Goal: Task Accomplishment & Management: Manage account settings

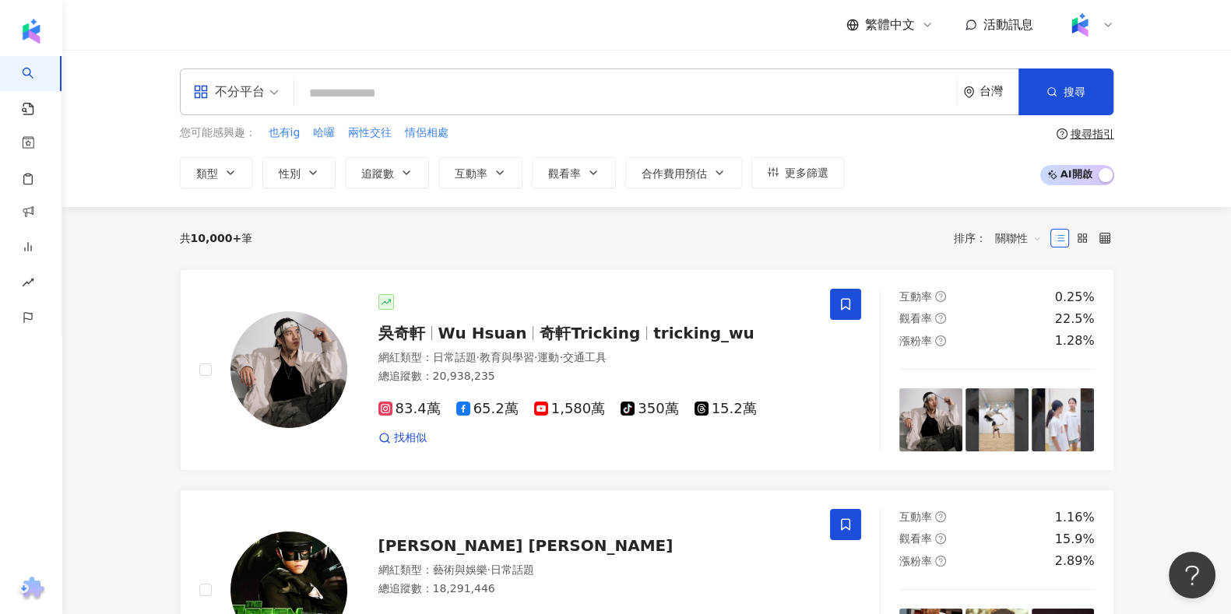
click at [526, 222] on div "共 10,000+ 筆 排序： 關聯性" at bounding box center [647, 238] width 934 height 62
click at [526, 218] on div "共 10,000+ 筆 排序： 關聯性" at bounding box center [647, 238] width 934 height 62
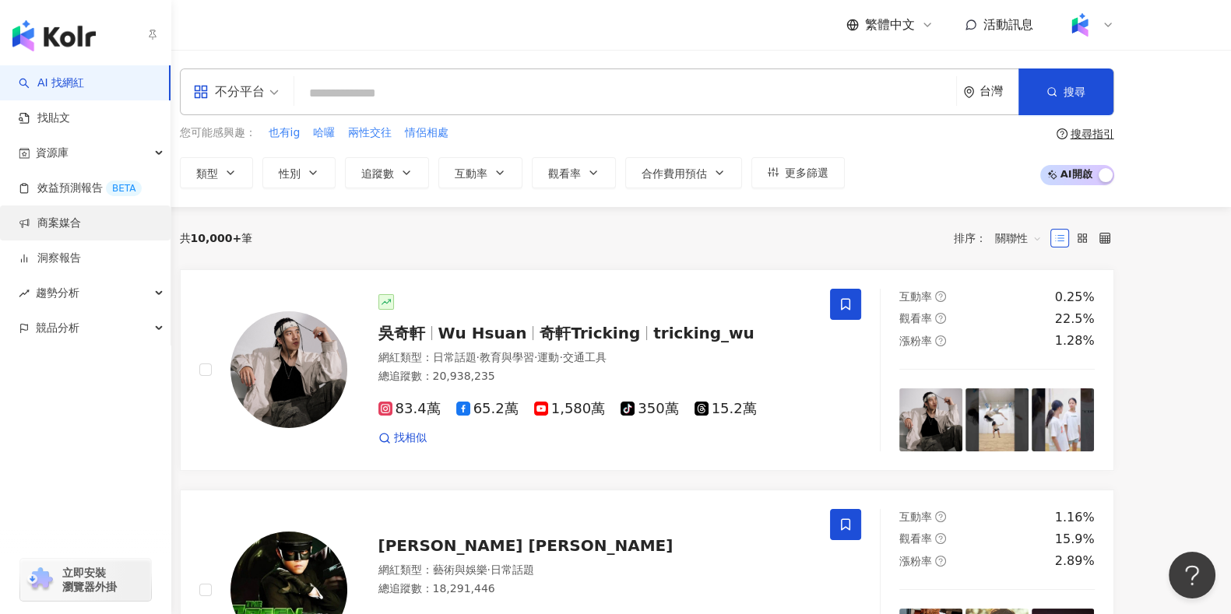
click at [69, 230] on link "商案媒合" at bounding box center [50, 224] width 62 height 16
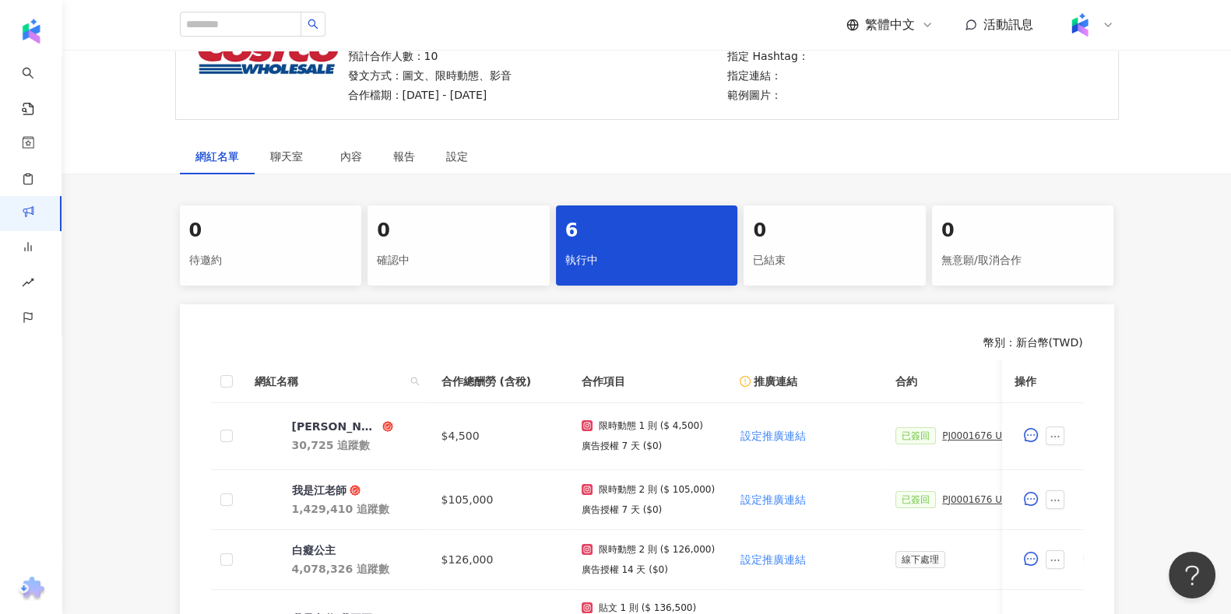
scroll to position [97, 0]
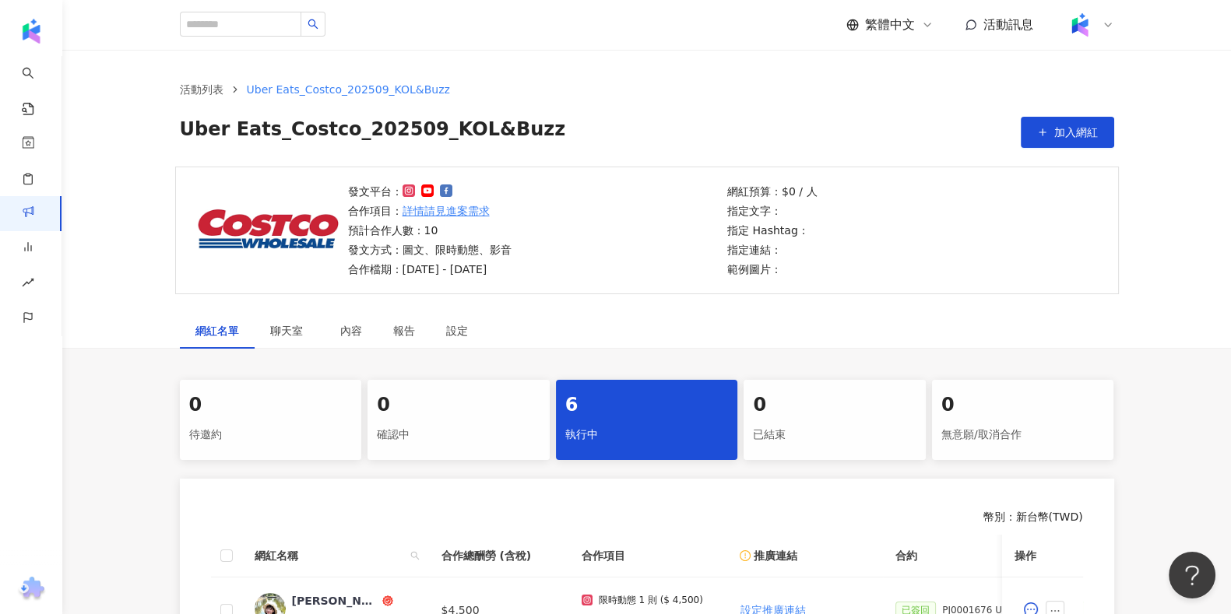
click at [779, 104] on div "活動列表 Uber Eats_Costco_202509_KOL&Buzz Uber Eats_Costco_202509_KOL&Buzz 加入網紅" at bounding box center [647, 114] width 997 height 67
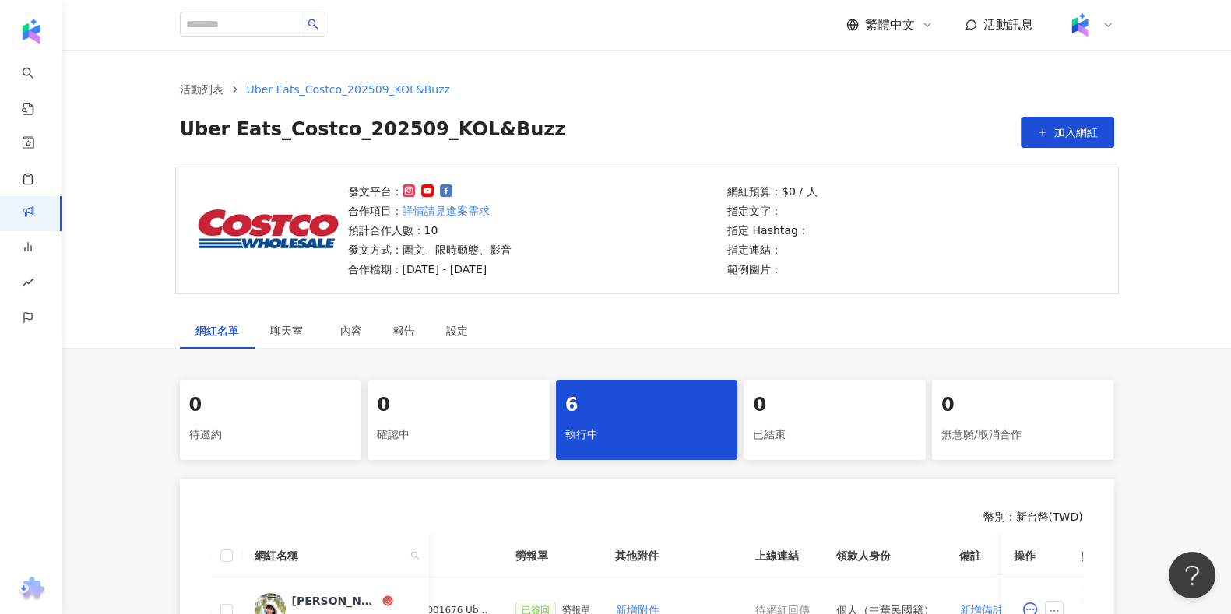
click at [1049, 150] on div "活動列表 Uber Eats_Costco_202509_KOL&Buzz Uber Eats_Costco_202509_KOL&Buzz 加入網紅" at bounding box center [646, 108] width 1169 height 117
click at [1062, 135] on span "加入網紅" at bounding box center [1076, 132] width 44 height 12
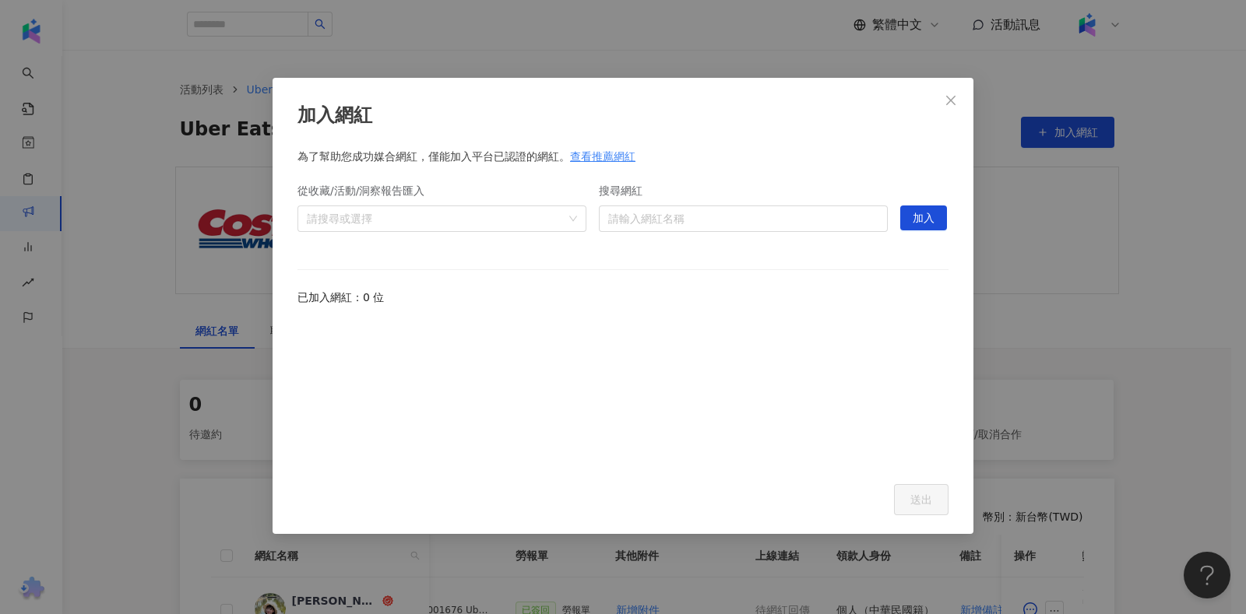
click at [764, 246] on form "搜尋網紅 請輸入網紅名稱" at bounding box center [743, 212] width 289 height 78
drag, startPoint x: 771, startPoint y: 223, endPoint x: 774, endPoint y: 212, distance: 12.1
click at [772, 220] on input "搜尋網紅" at bounding box center [743, 218] width 270 height 25
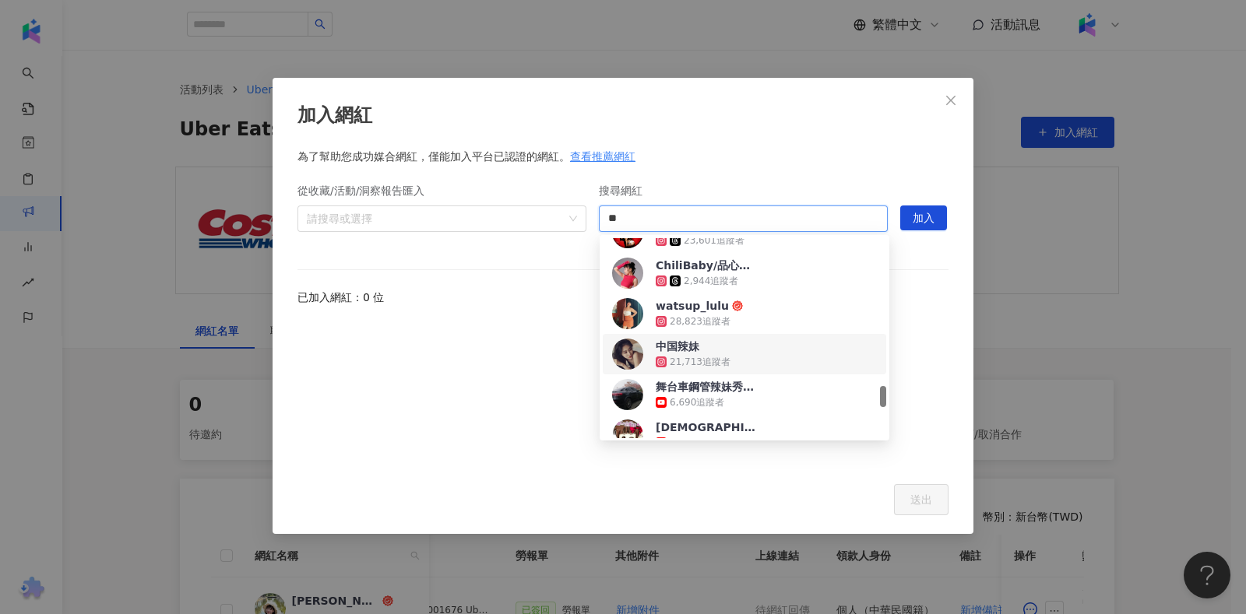
scroll to position [1703, 0]
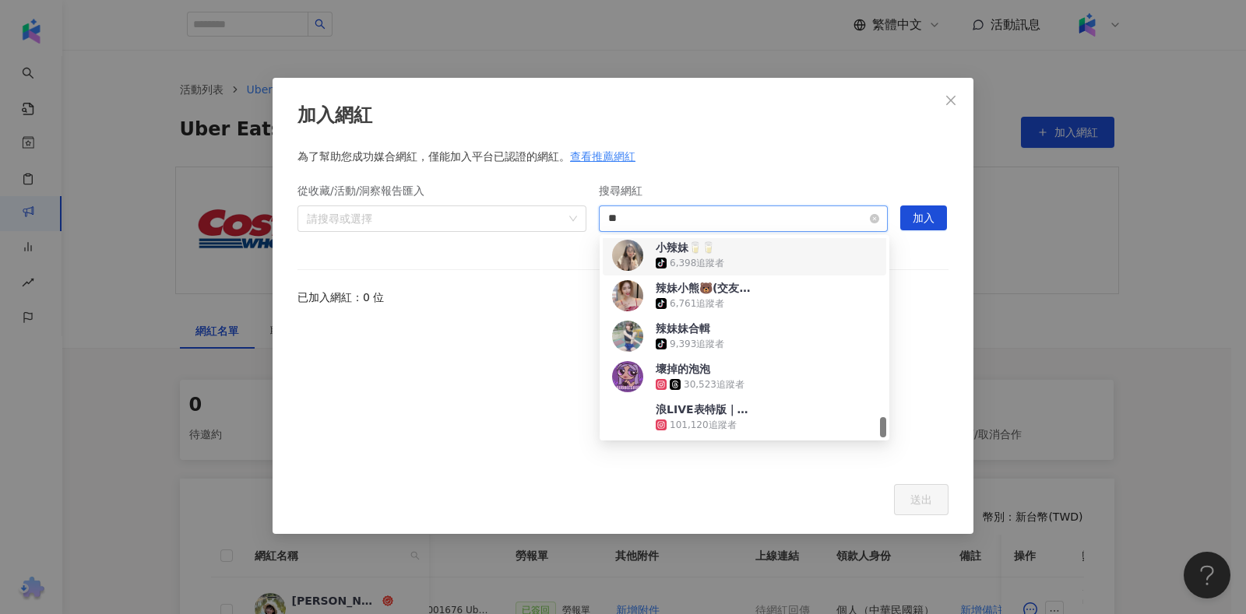
click at [610, 216] on input "**" at bounding box center [743, 218] width 270 height 25
type input "*"
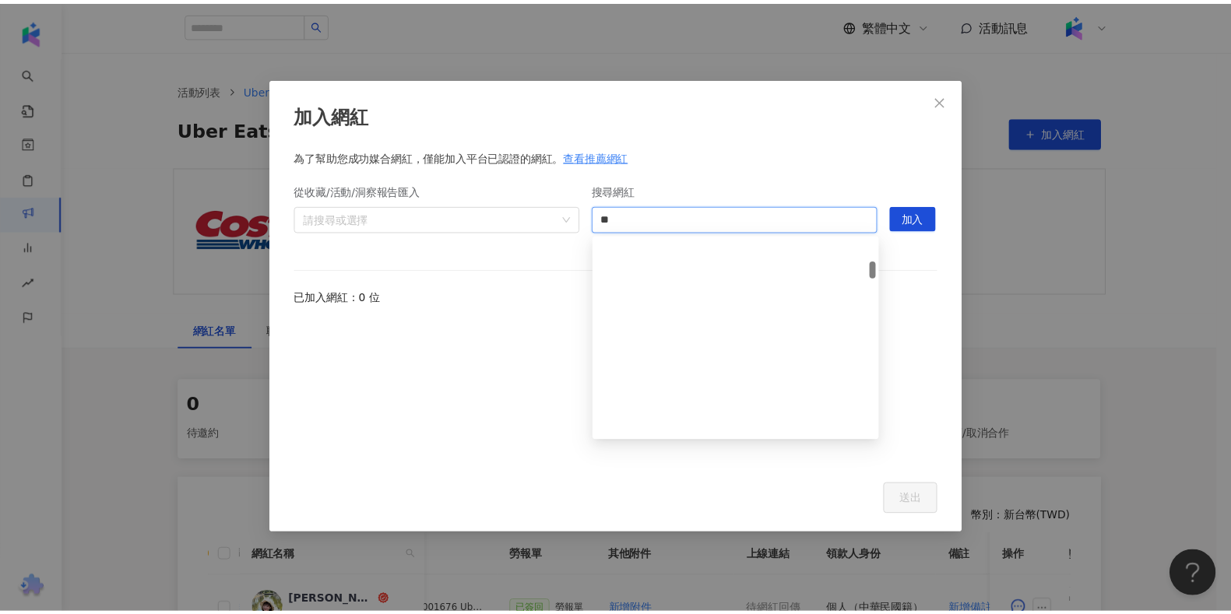
scroll to position [0, 0]
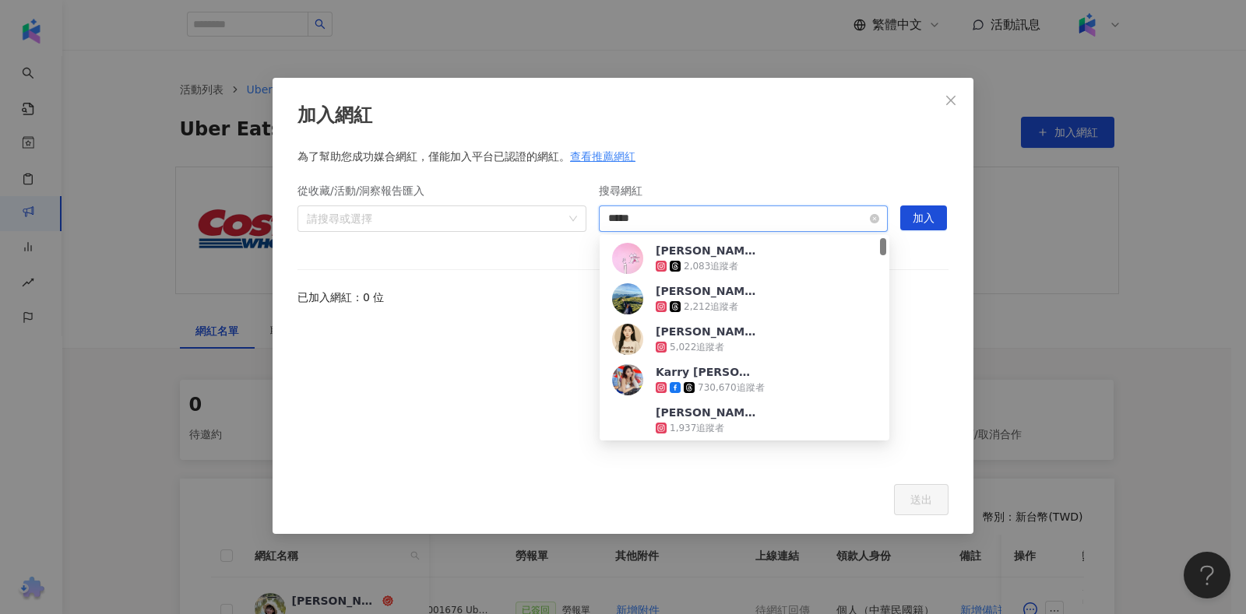
type input "***"
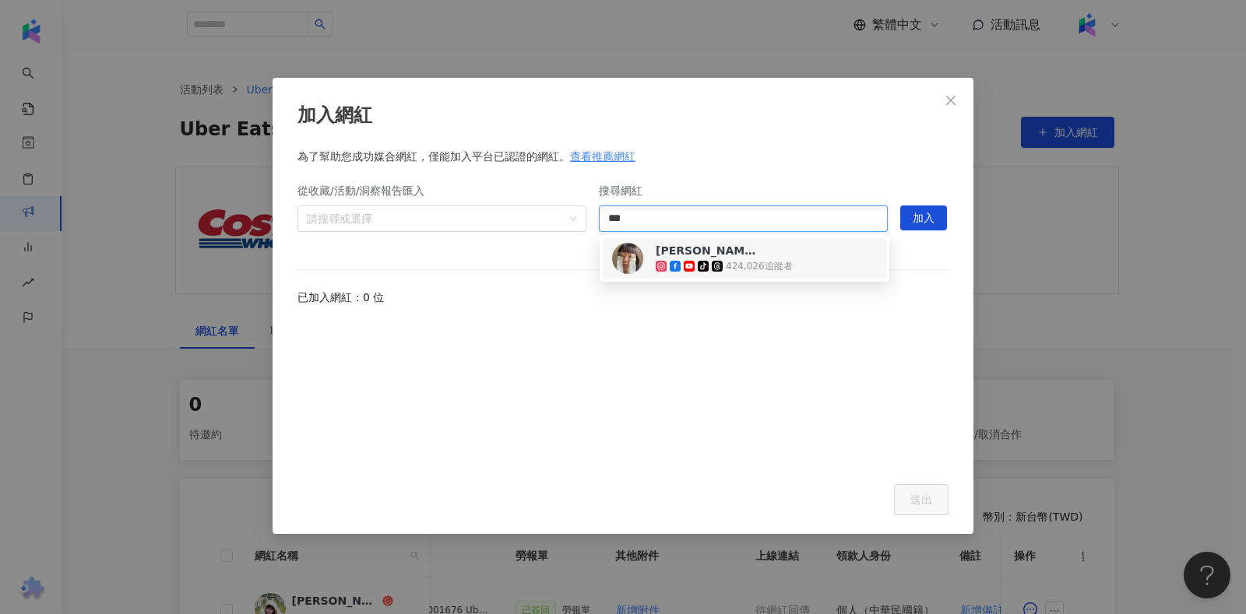
click at [715, 261] on icon at bounding box center [717, 266] width 11 height 11
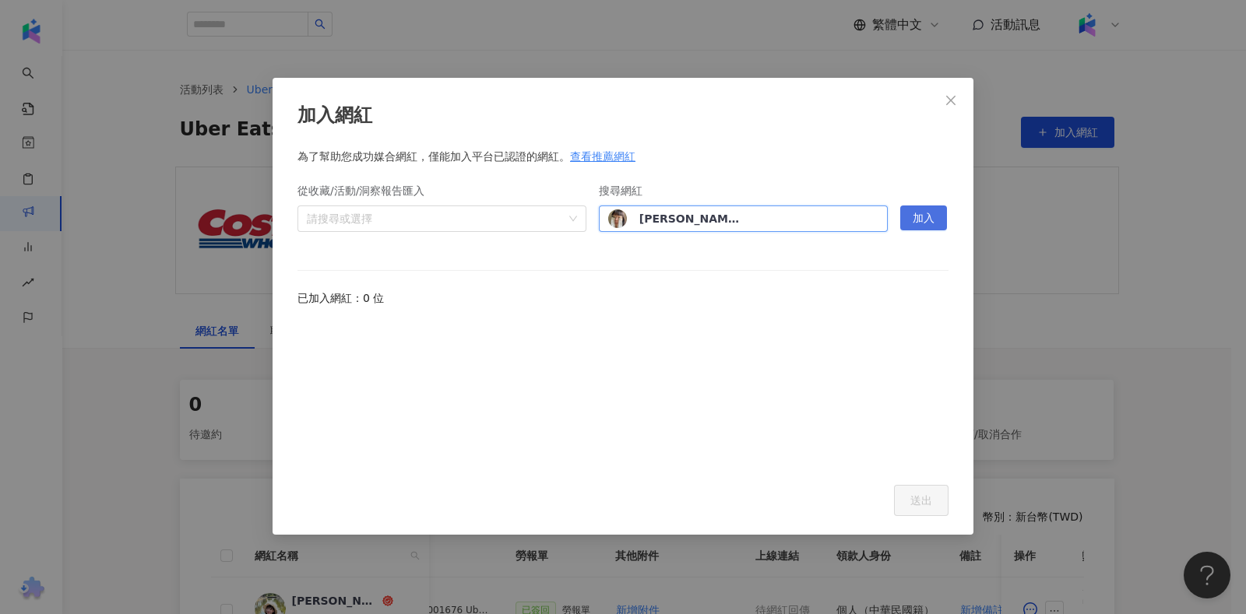
click at [937, 213] on button "加入" at bounding box center [923, 218] width 47 height 25
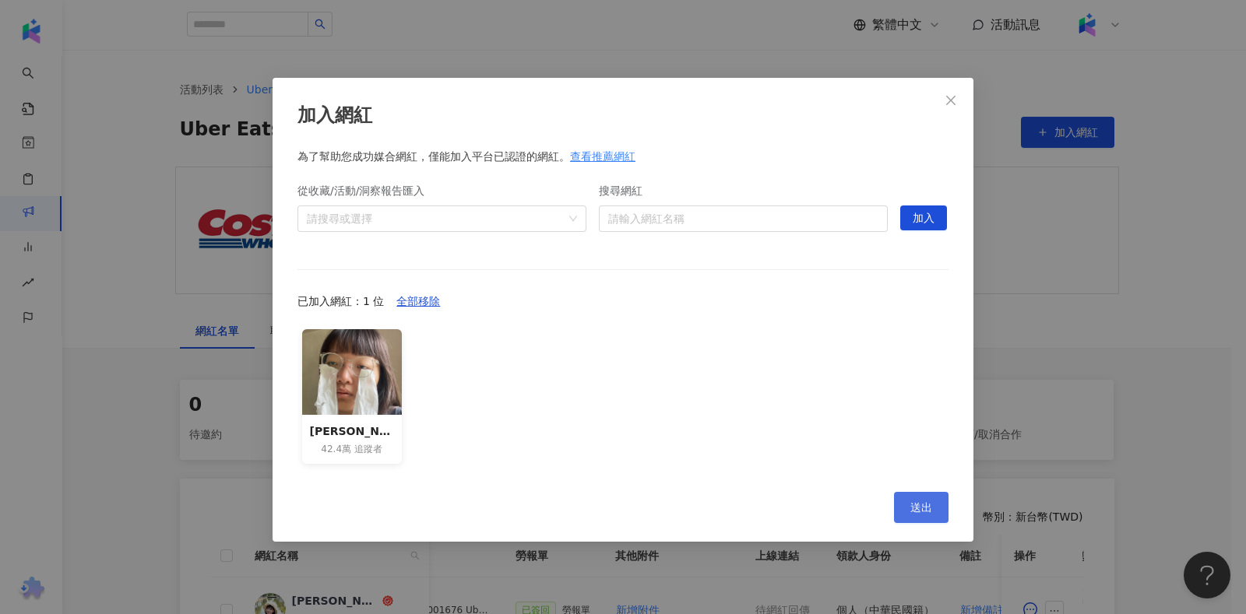
click at [911, 515] on button "送出" at bounding box center [921, 507] width 54 height 31
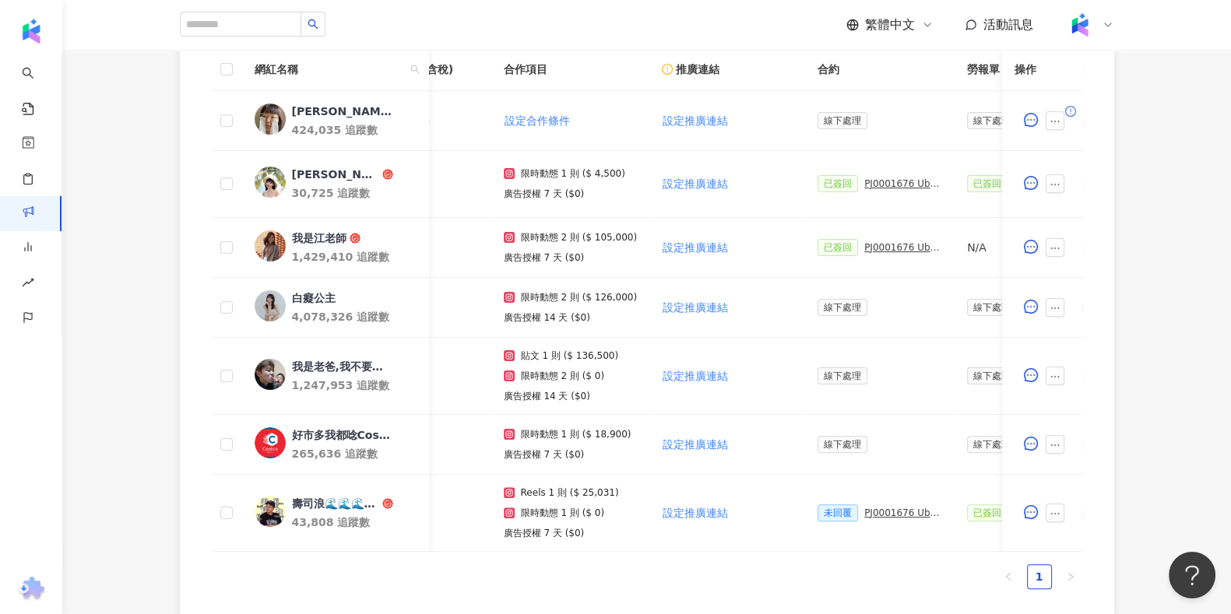
scroll to position [0, 58]
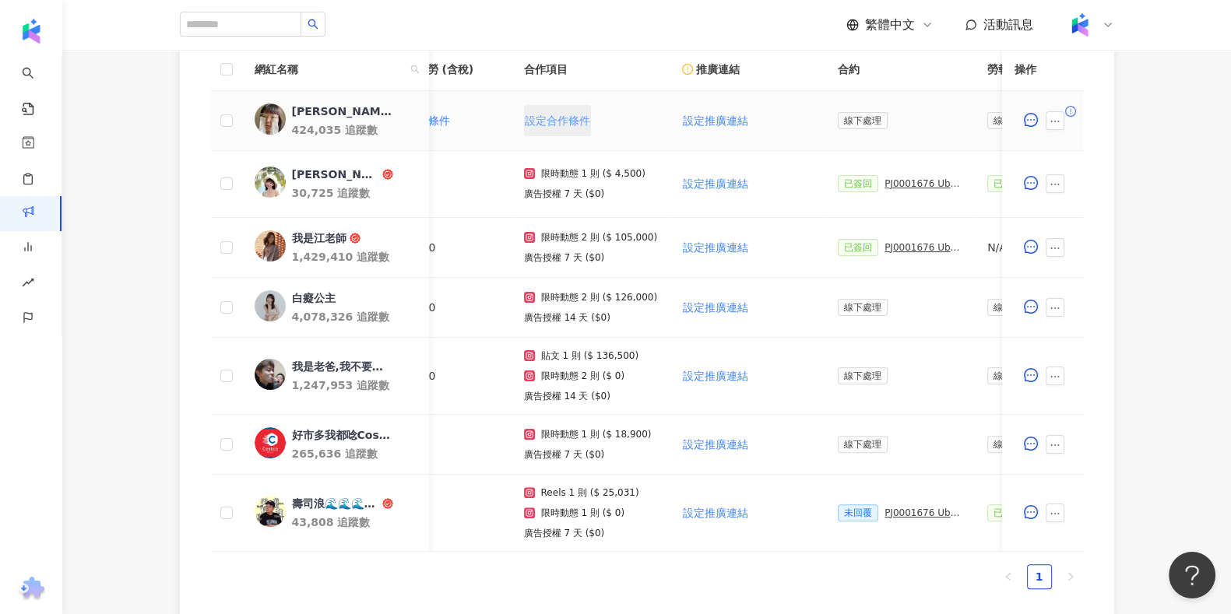
click at [576, 108] on button "設定合作條件" at bounding box center [557, 120] width 67 height 31
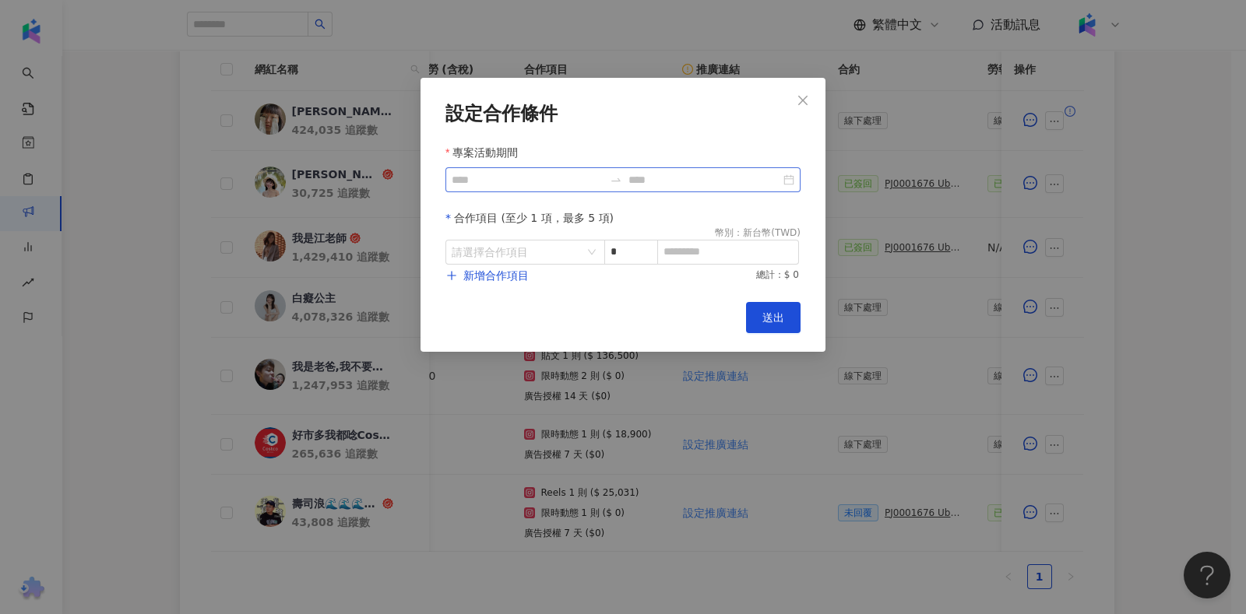
drag, startPoint x: 489, startPoint y: 195, endPoint x: 494, endPoint y: 182, distance: 13.6
click at [489, 193] on form "設定合作條件 專案活動期間 合作項目 (至少 1 項，最多 5 項) 幣別 ： 新台幣 ( TWD ) 請選擇合作項目 * 新增合作項目 總計：$ 0" at bounding box center [622, 193] width 355 height 181
click at [494, 182] on input "專案活動期間" at bounding box center [528, 179] width 152 height 17
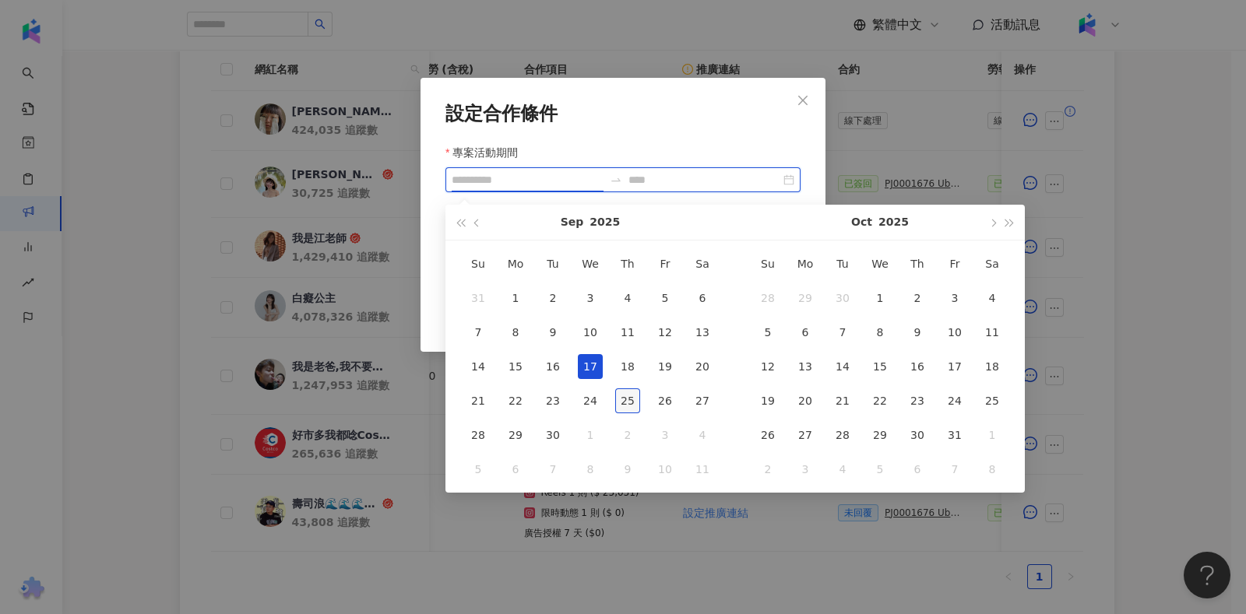
type input "**********"
click at [628, 399] on div "25" at bounding box center [627, 400] width 25 height 25
type input "**********"
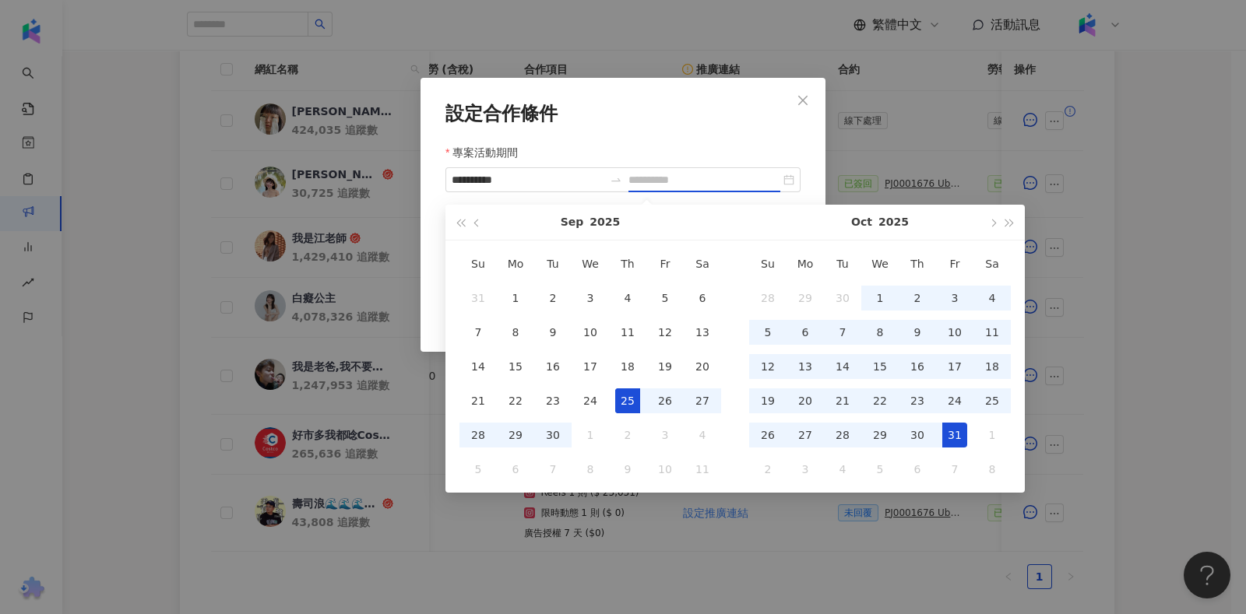
click at [951, 441] on div "31" at bounding box center [954, 435] width 25 height 25
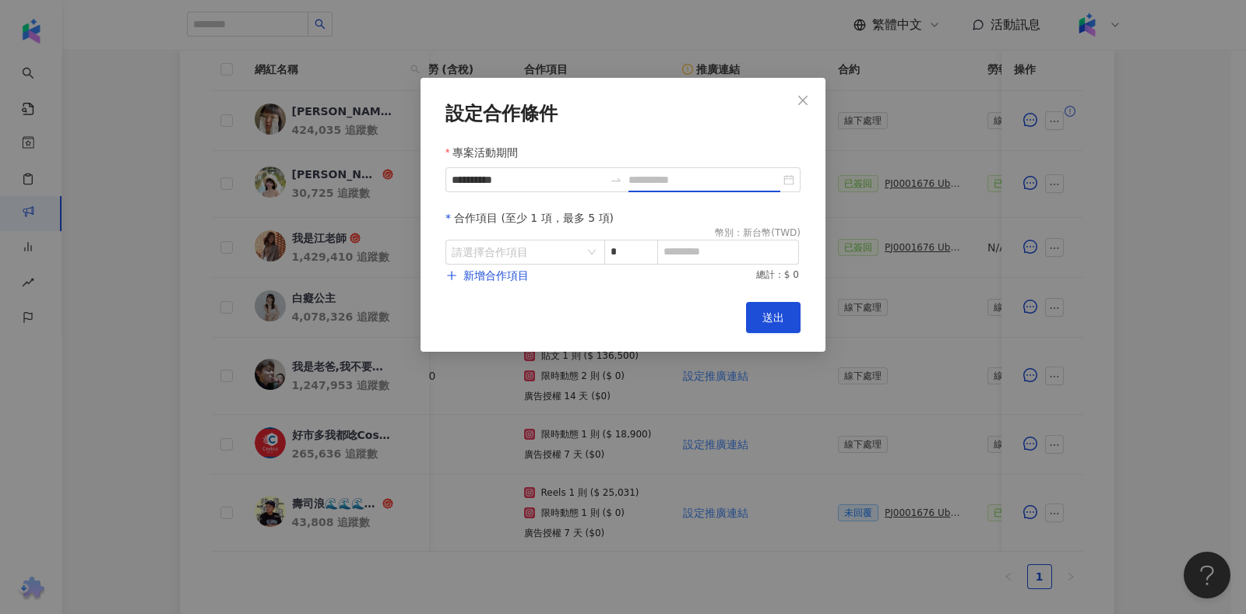
type input "**********"
click at [556, 258] on input "search" at bounding box center [517, 252] width 131 height 23
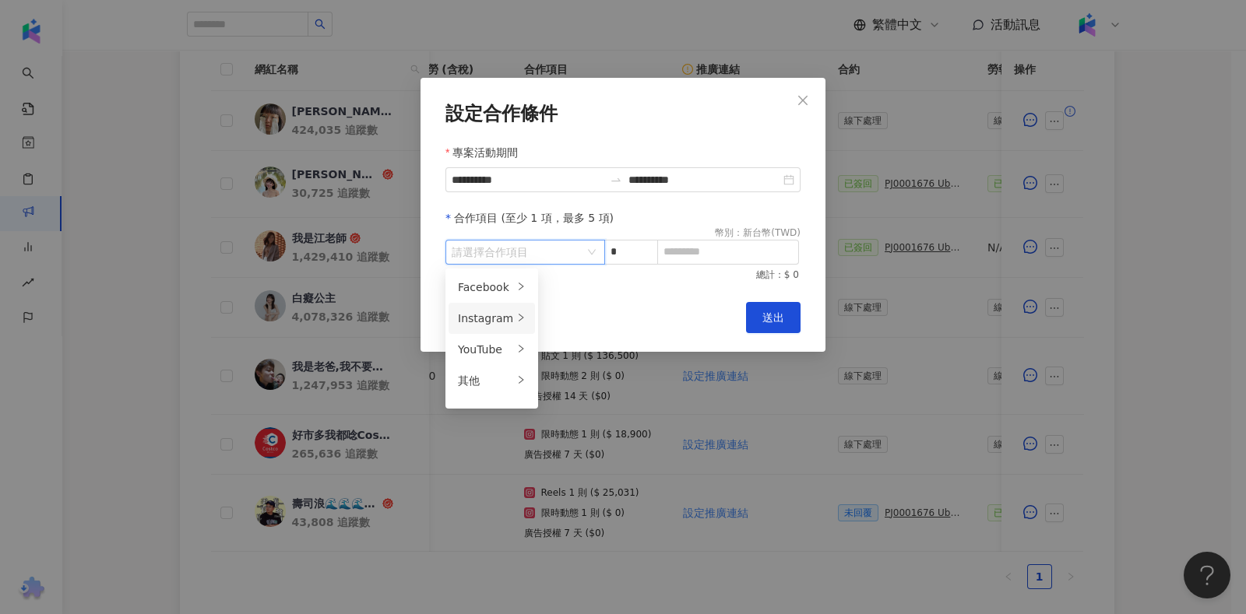
click at [494, 328] on li "Instagram" at bounding box center [491, 318] width 86 height 31
click at [568, 313] on span "Reels" at bounding box center [566, 318] width 30 height 12
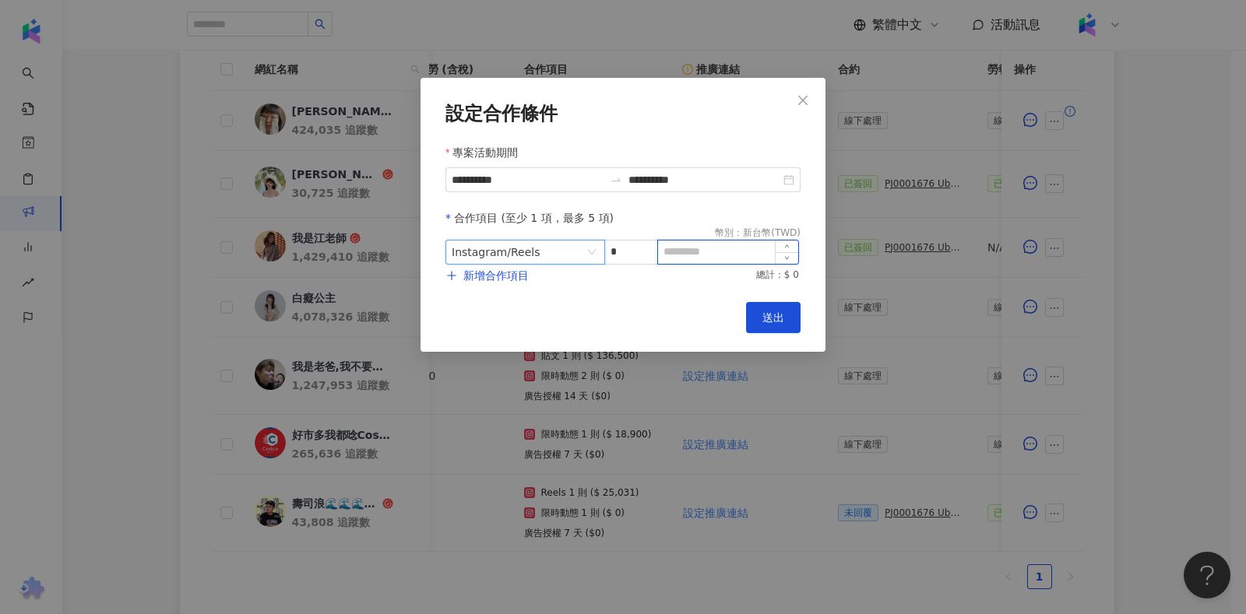
click at [735, 251] on input at bounding box center [728, 252] width 140 height 23
type input "******"
click at [508, 279] on span "新增合作項目" at bounding box center [495, 275] width 65 height 12
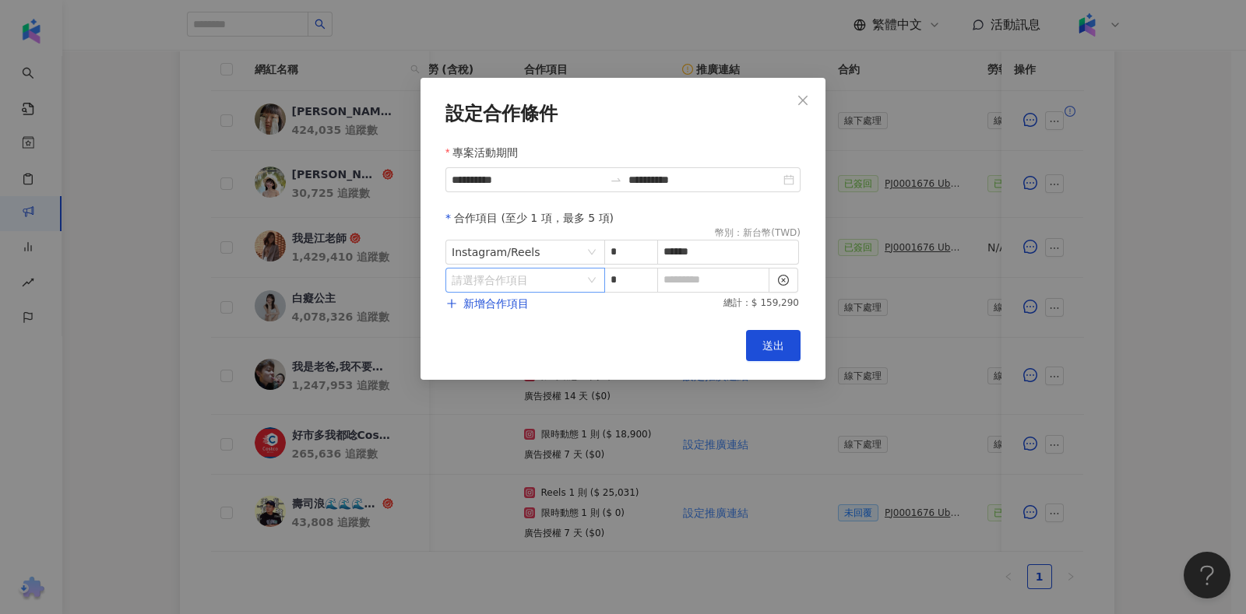
click at [536, 283] on input "search" at bounding box center [517, 280] width 131 height 23
click at [516, 349] on icon "right" at bounding box center [520, 345] width 9 height 9
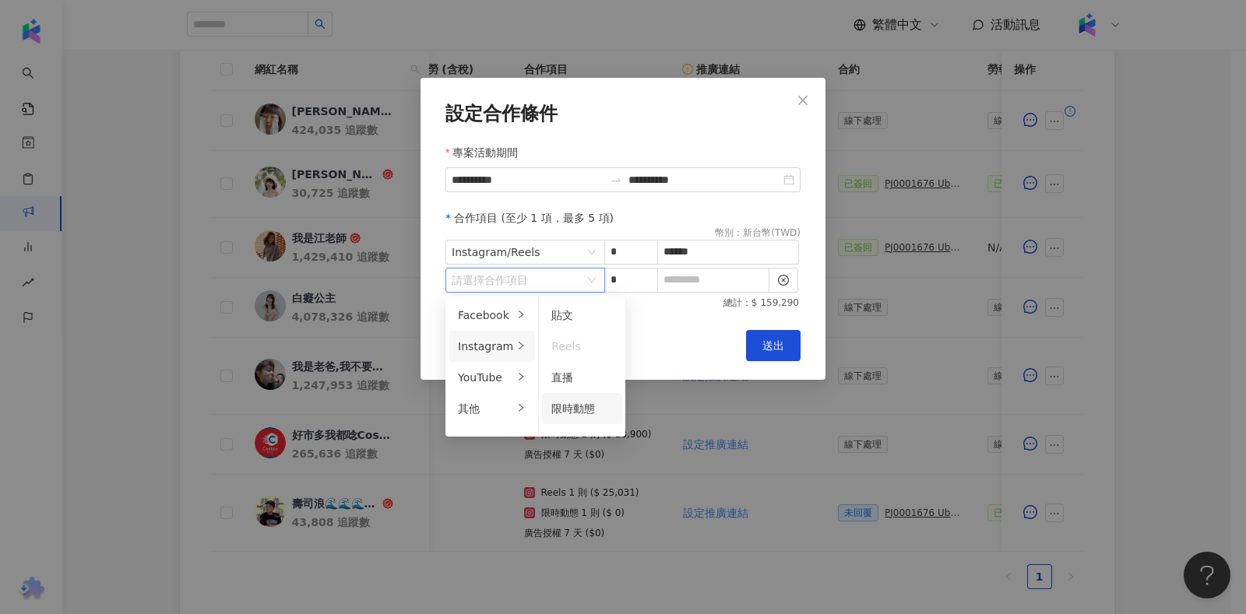
click at [562, 405] on span "限時動態" at bounding box center [573, 408] width 44 height 12
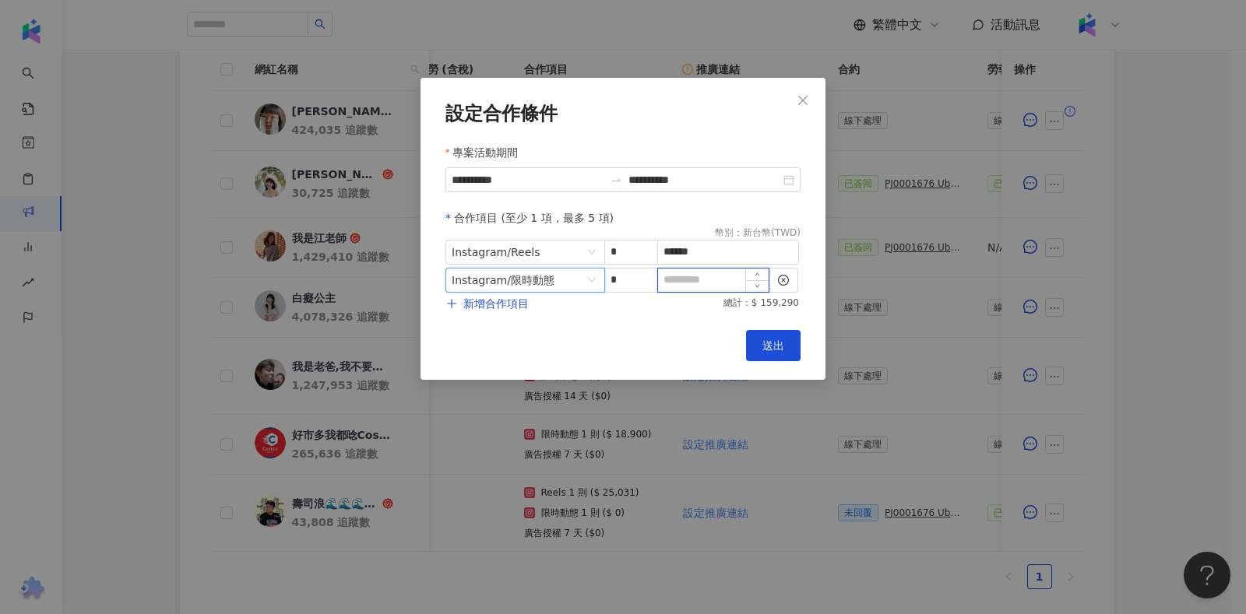
click at [672, 278] on input at bounding box center [713, 280] width 111 height 23
type input "*"
drag, startPoint x: 755, startPoint y: 344, endPoint x: 740, endPoint y: 354, distance: 18.6
click at [756, 344] on button "送出" at bounding box center [773, 345] width 54 height 31
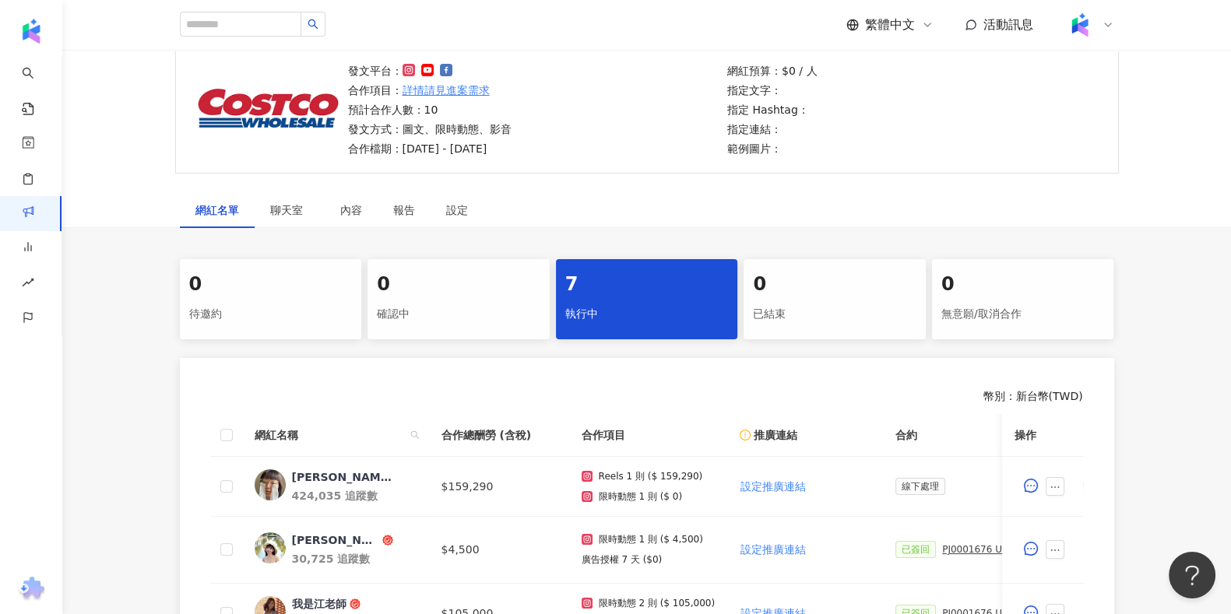
scroll to position [0, 0]
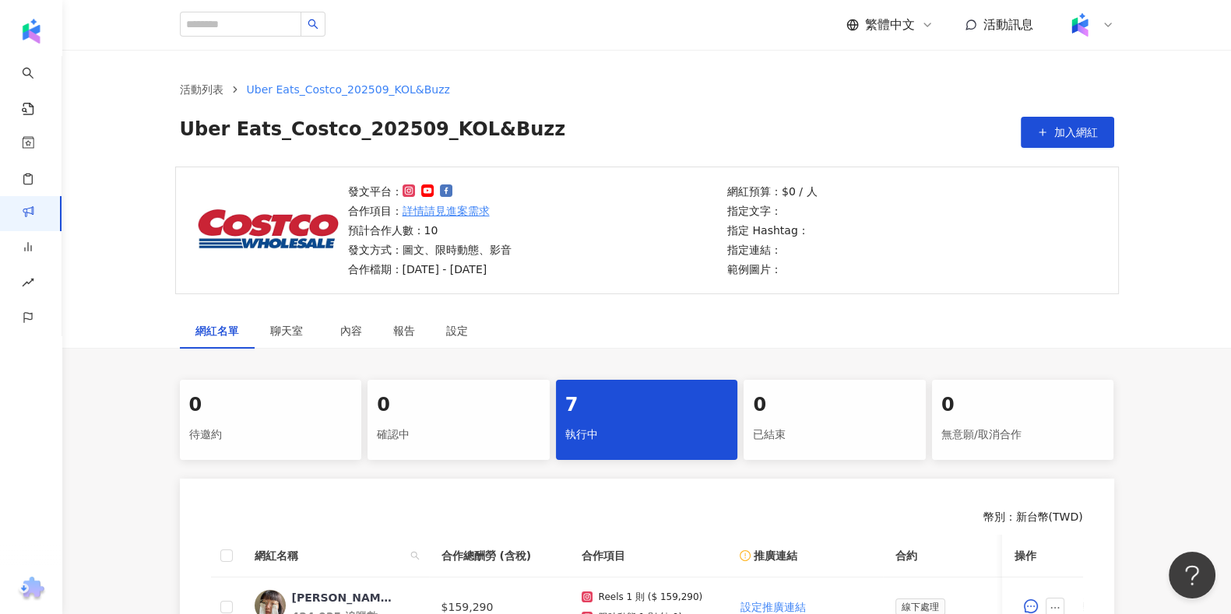
click at [603, 47] on div "繁體中文 活動訊息" at bounding box center [647, 25] width 934 height 50
click at [1055, 118] on button "加入網紅" at bounding box center [1067, 132] width 93 height 31
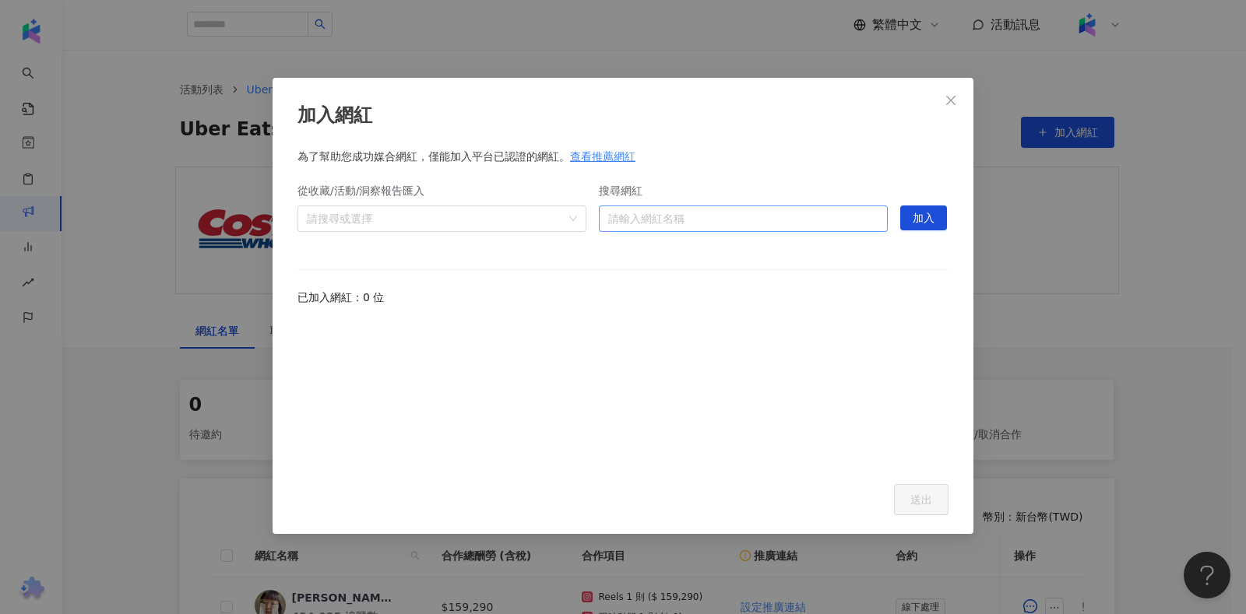
click at [811, 221] on input "搜尋網紅" at bounding box center [743, 218] width 270 height 25
type input "*"
type input "****"
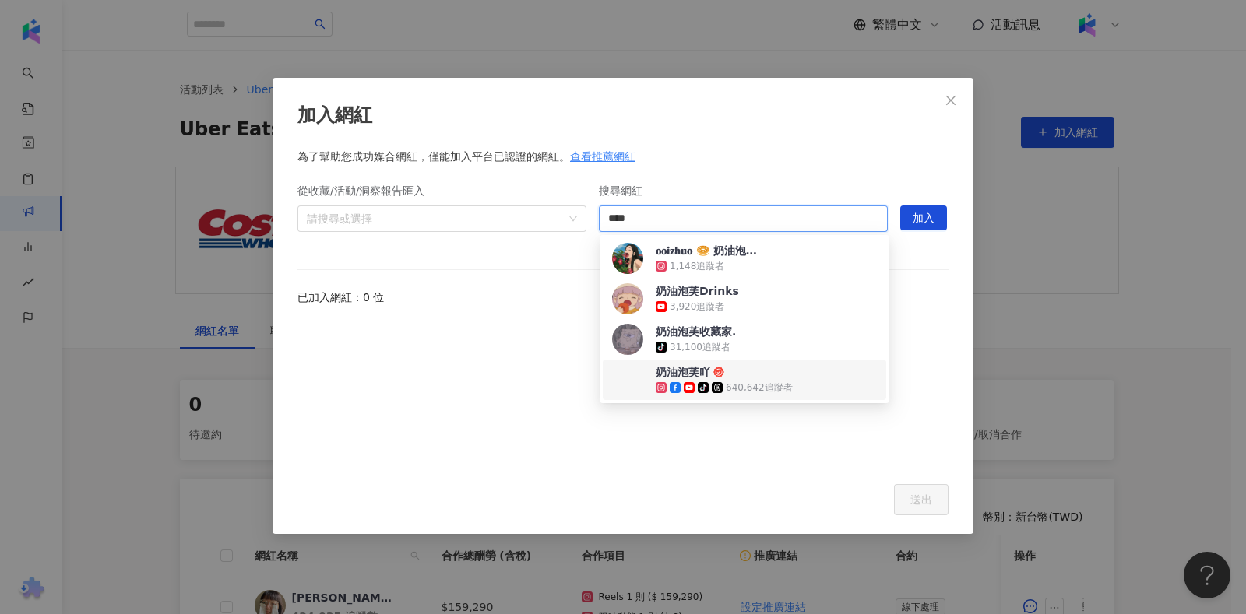
click at [756, 394] on div "640,642 追蹤者" at bounding box center [759, 387] width 67 height 13
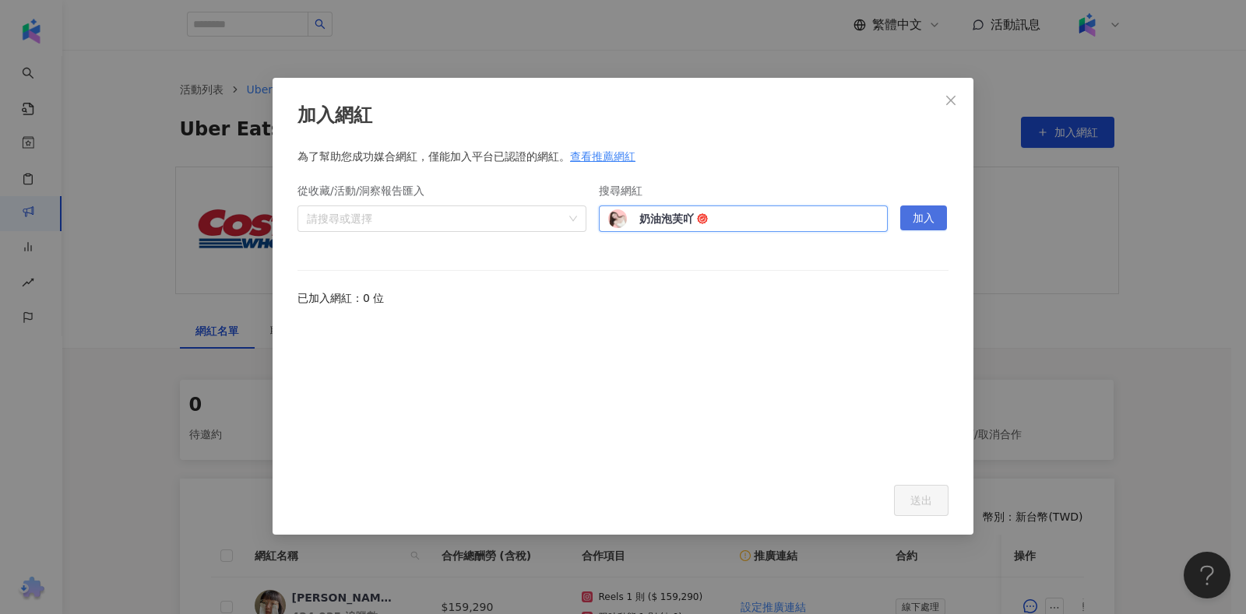
click at [923, 218] on span "加入" at bounding box center [923, 218] width 22 height 25
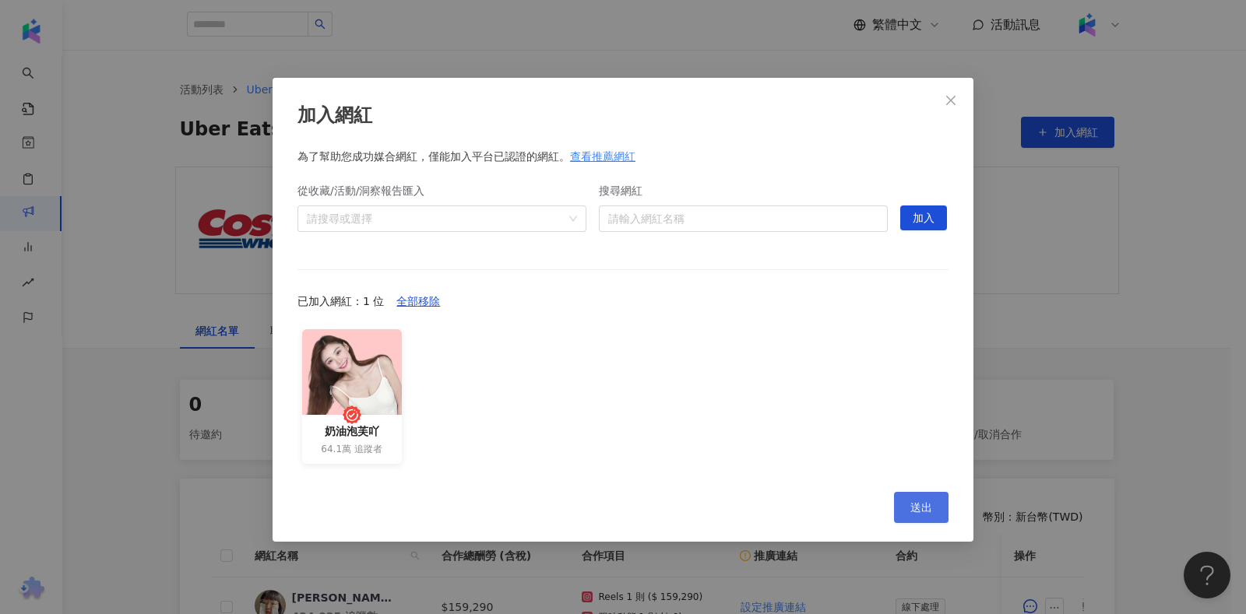
click at [923, 492] on button "送出" at bounding box center [921, 507] width 54 height 31
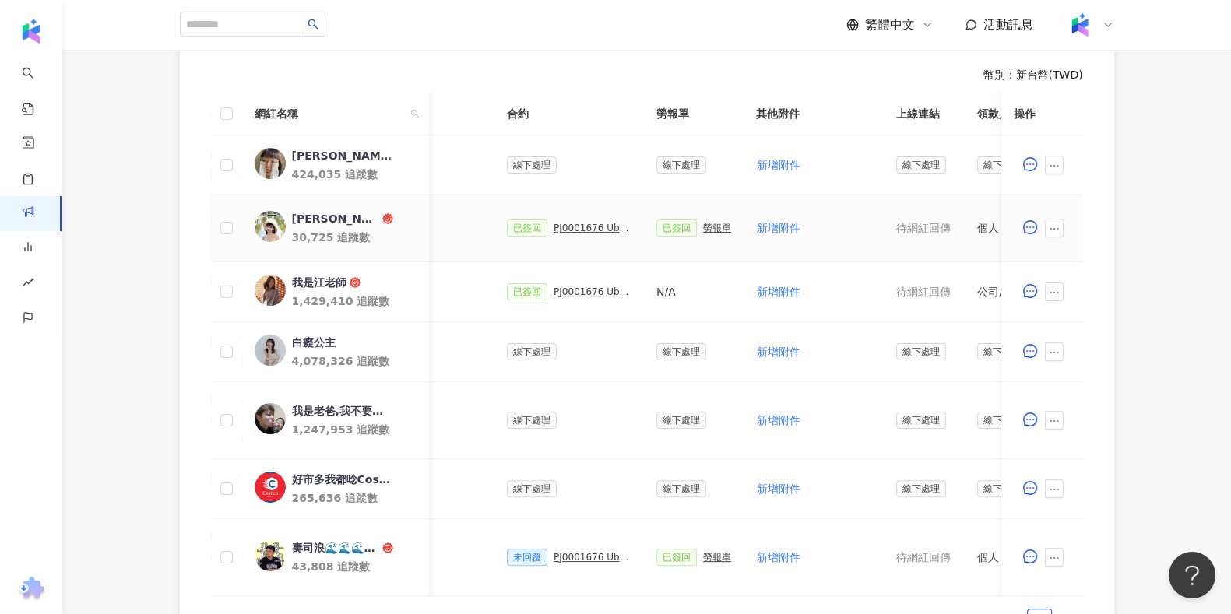
scroll to position [584, 0]
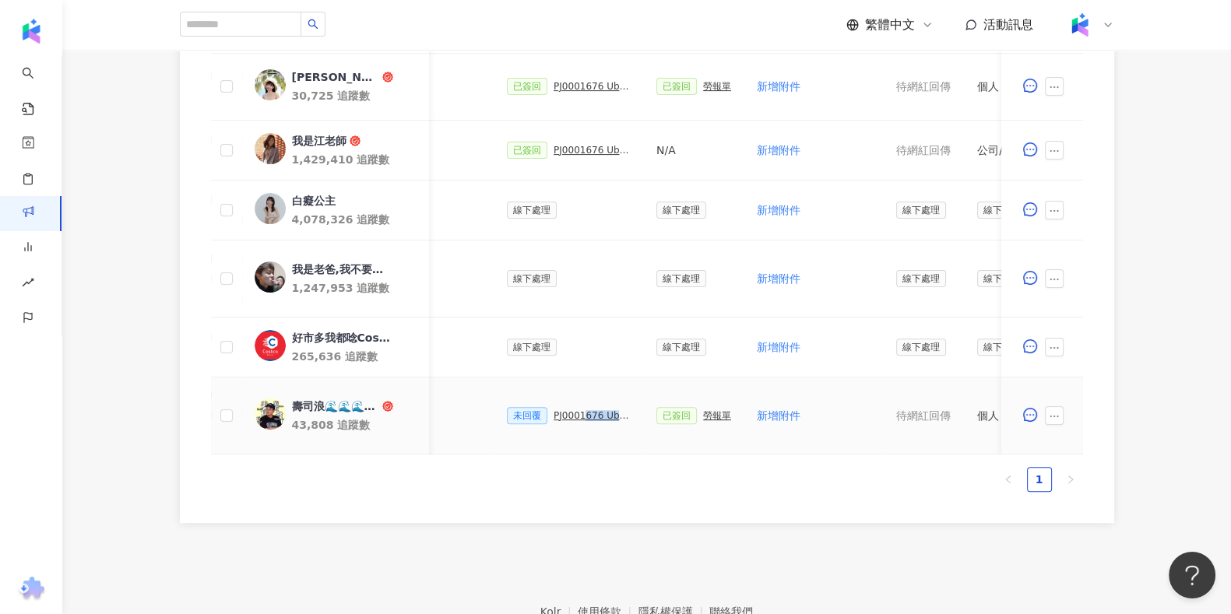
drag, startPoint x: 650, startPoint y: 445, endPoint x: 567, endPoint y: 448, distance: 83.4
click at [567, 448] on tr "壽司浪🌊🌊🌊/foodie/美食/旅遊/探店 43,808 追蹤數 $25,031 Reels 1 則 ($ 25,031) 限時動態 1 則 ($ 0) 廣…" at bounding box center [616, 416] width 1588 height 77
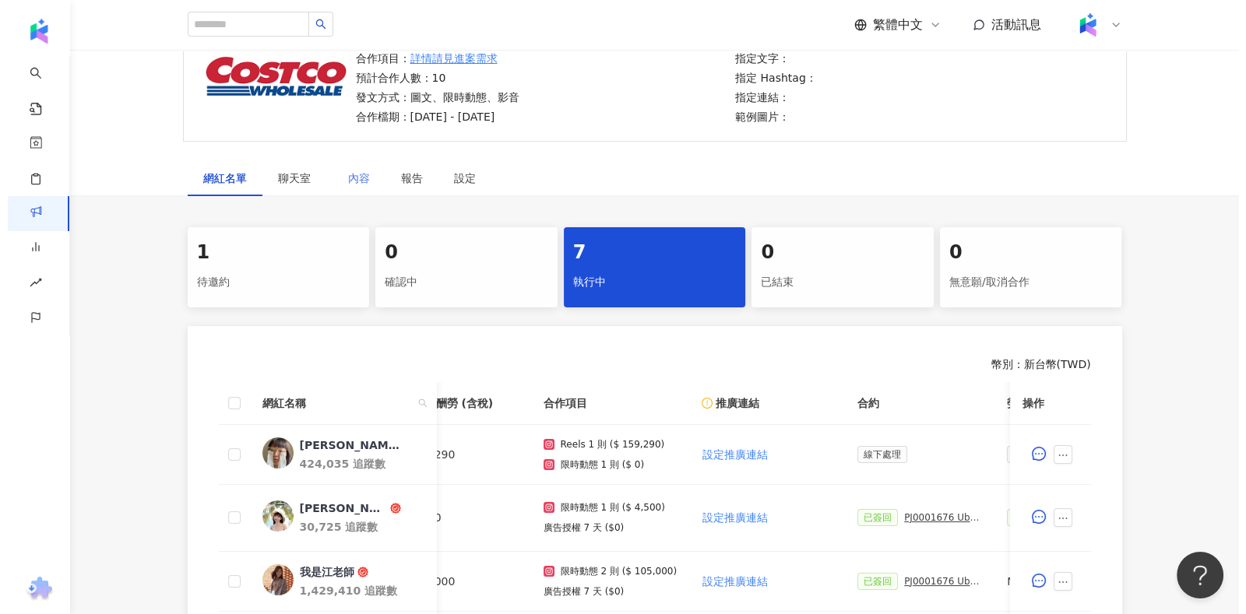
scroll to position [97, 0]
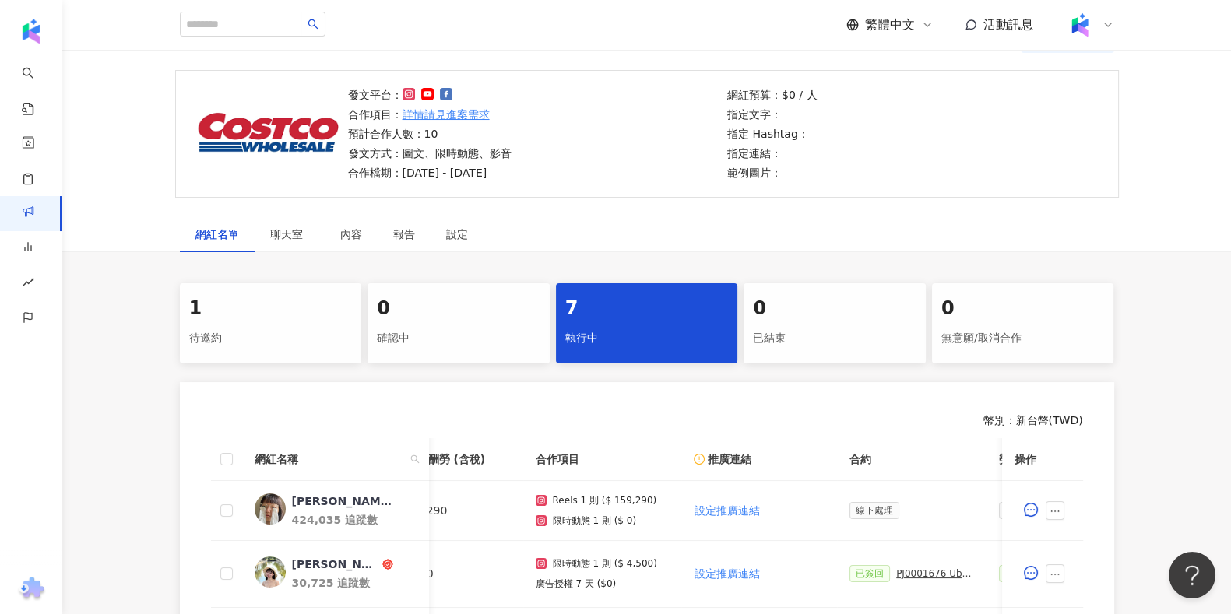
click at [322, 309] on div "1" at bounding box center [270, 309] width 163 height 26
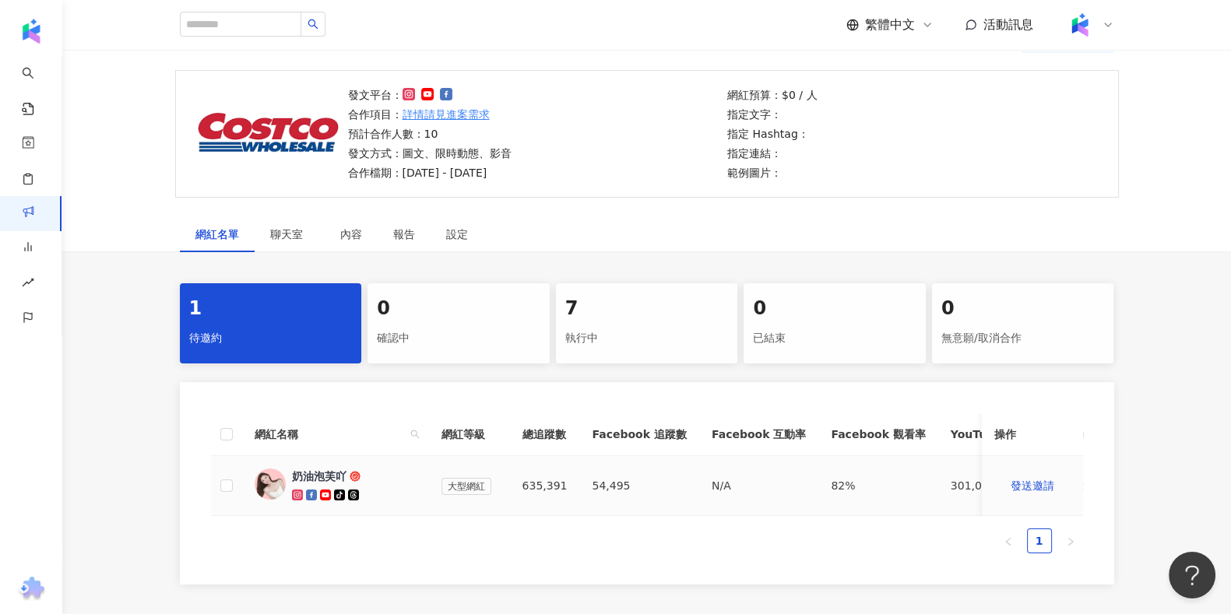
click at [234, 480] on td at bounding box center [226, 486] width 31 height 60
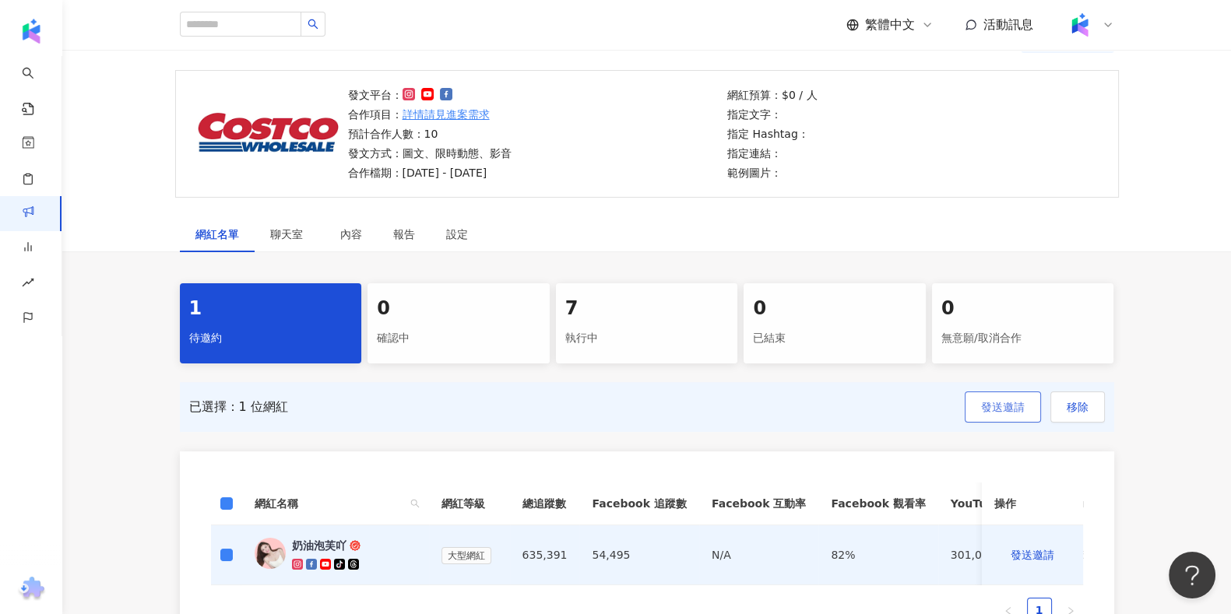
click at [975, 417] on button "發送邀請" at bounding box center [1003, 407] width 76 height 31
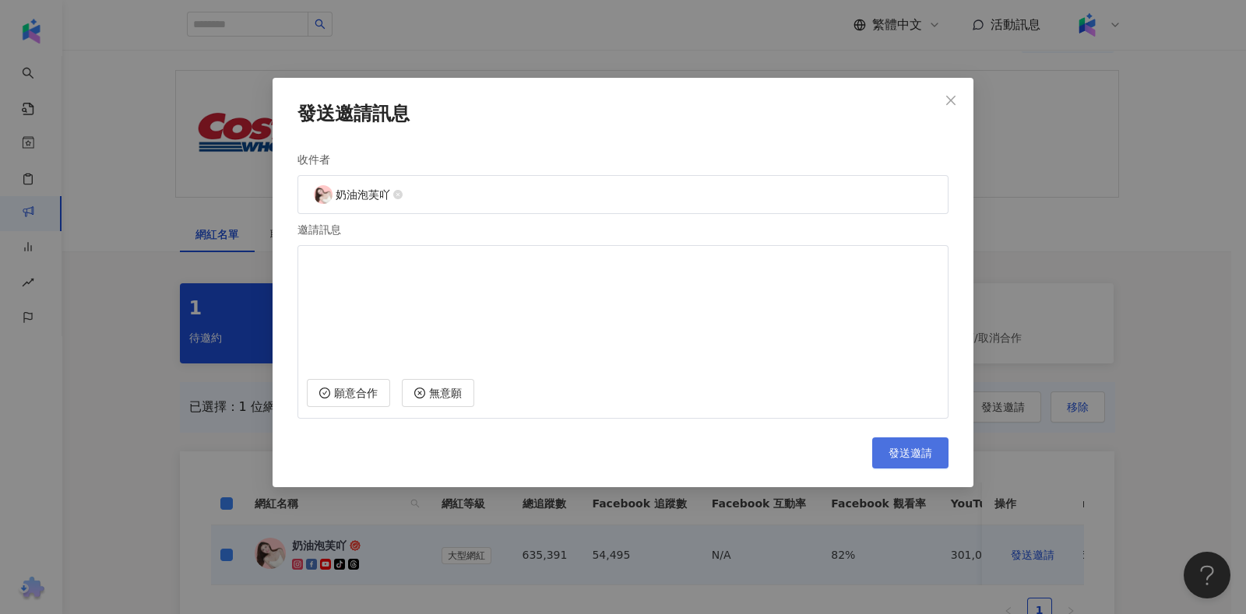
click at [893, 455] on span "發送邀請" at bounding box center [910, 453] width 44 height 12
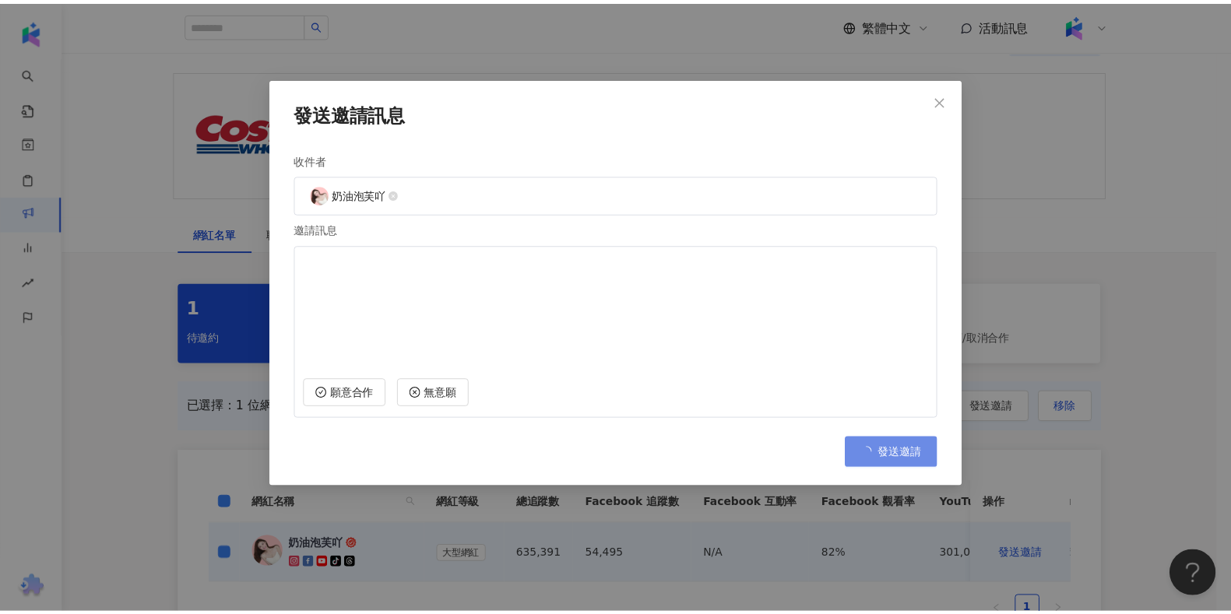
scroll to position [71, 0]
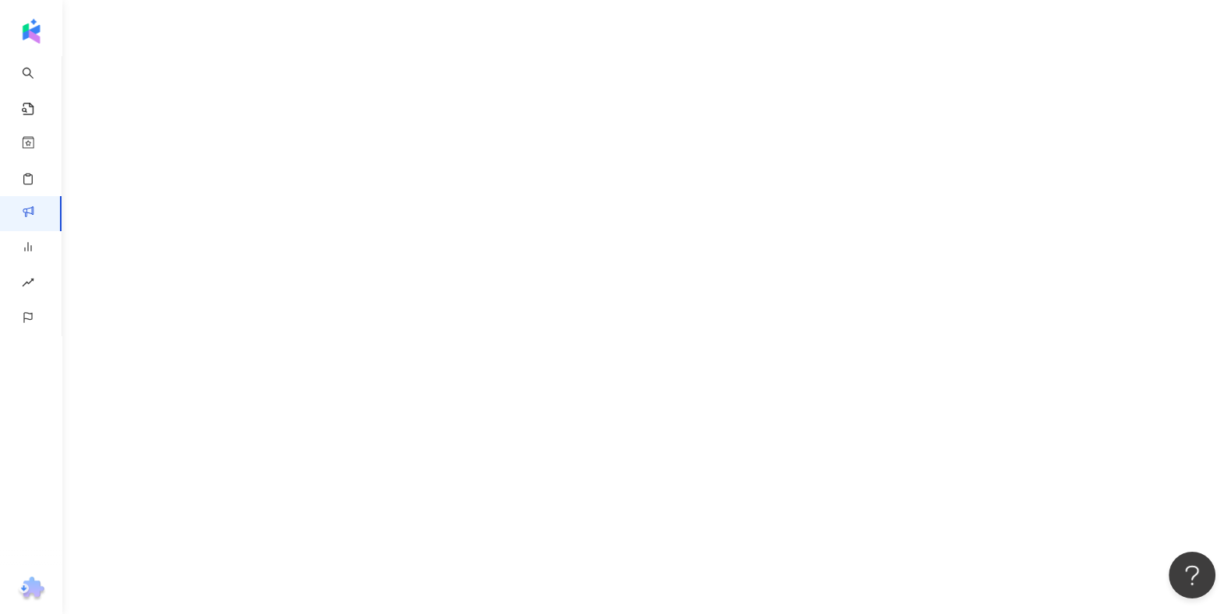
click at [918, 297] on div "AI 找網紅 找貼文 資源庫 效益預測報告 BETA 商案媒合 洞察報告 趨勢分析 競品分析" at bounding box center [615, 236] width 1231 height 614
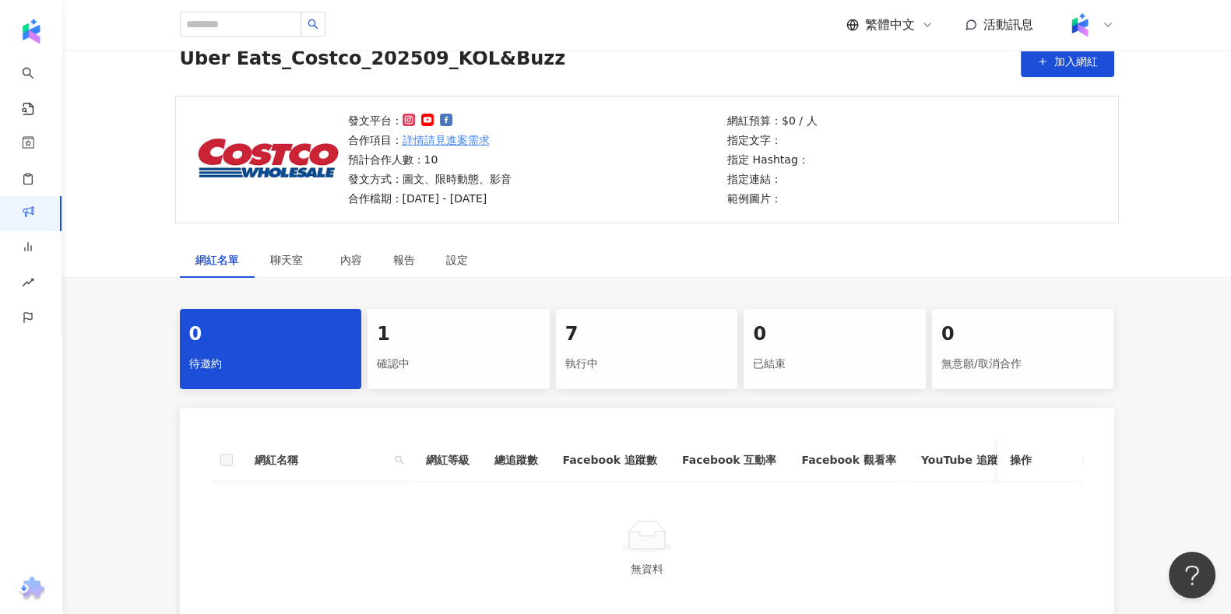
click at [454, 358] on div "確認中" at bounding box center [458, 364] width 163 height 26
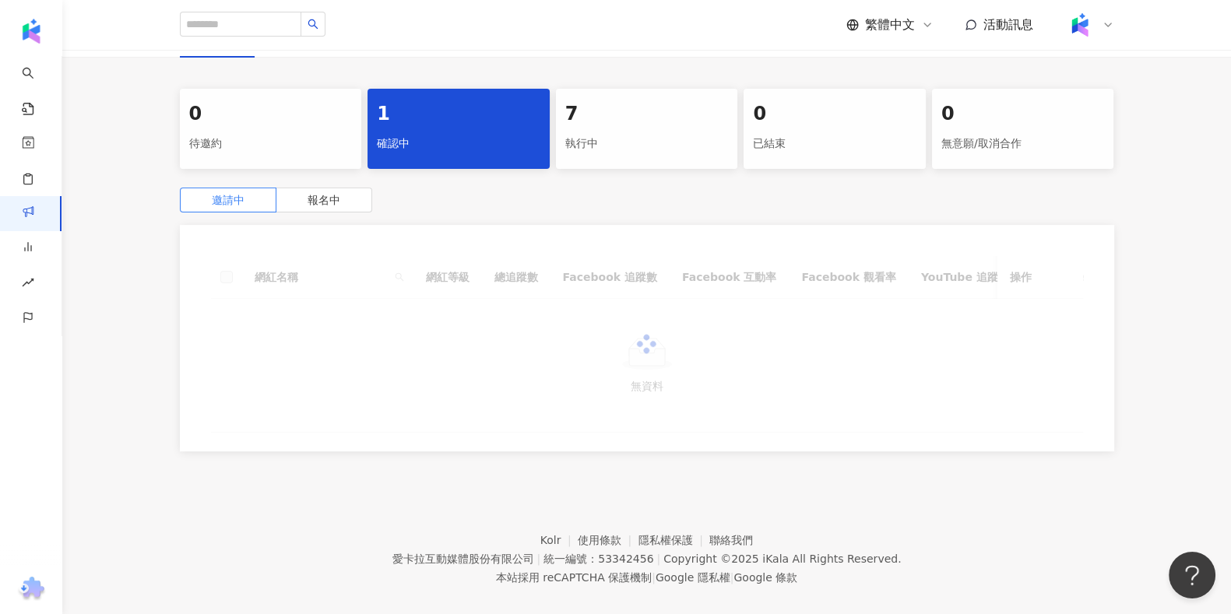
scroll to position [290, 0]
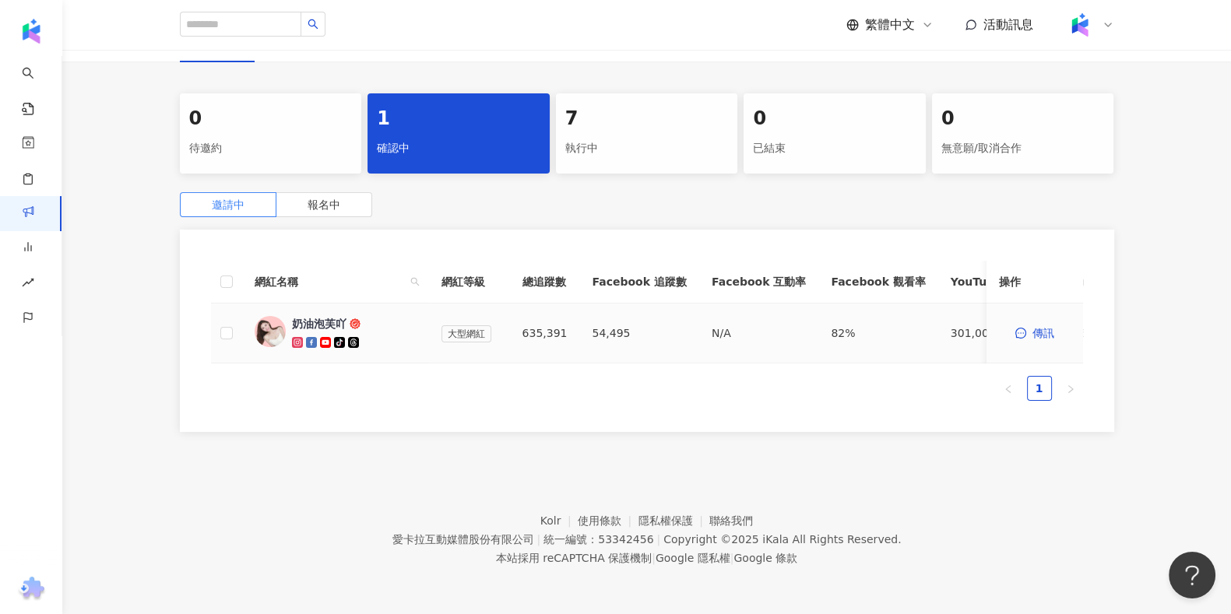
click at [213, 325] on td at bounding box center [226, 334] width 31 height 60
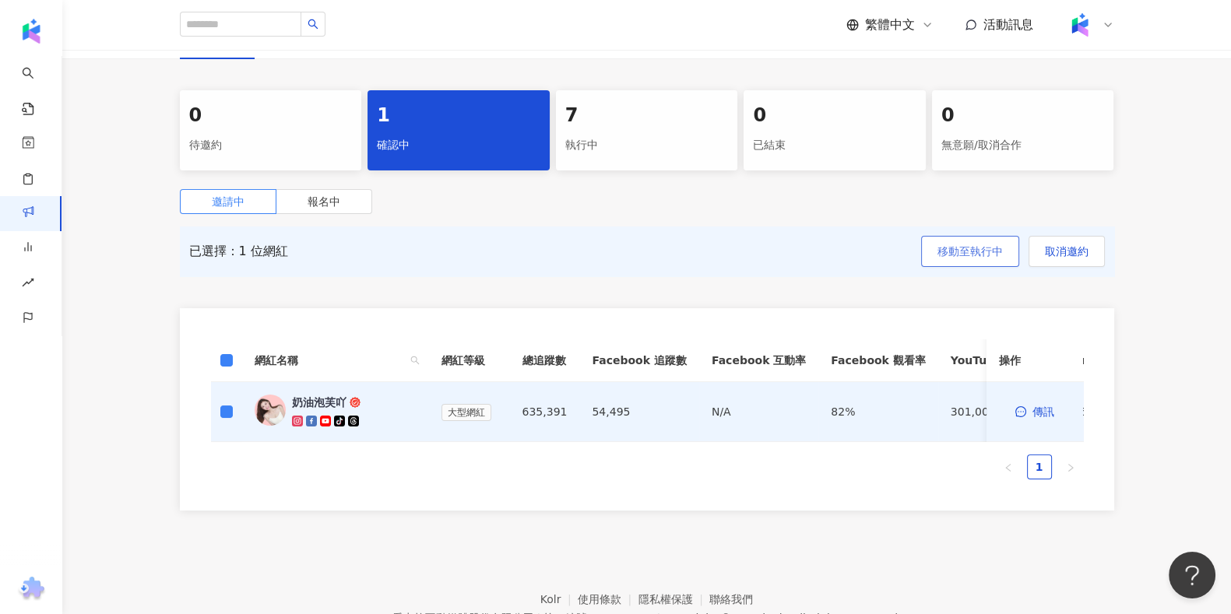
click at [972, 252] on span "移動至執行中" at bounding box center [969, 251] width 65 height 12
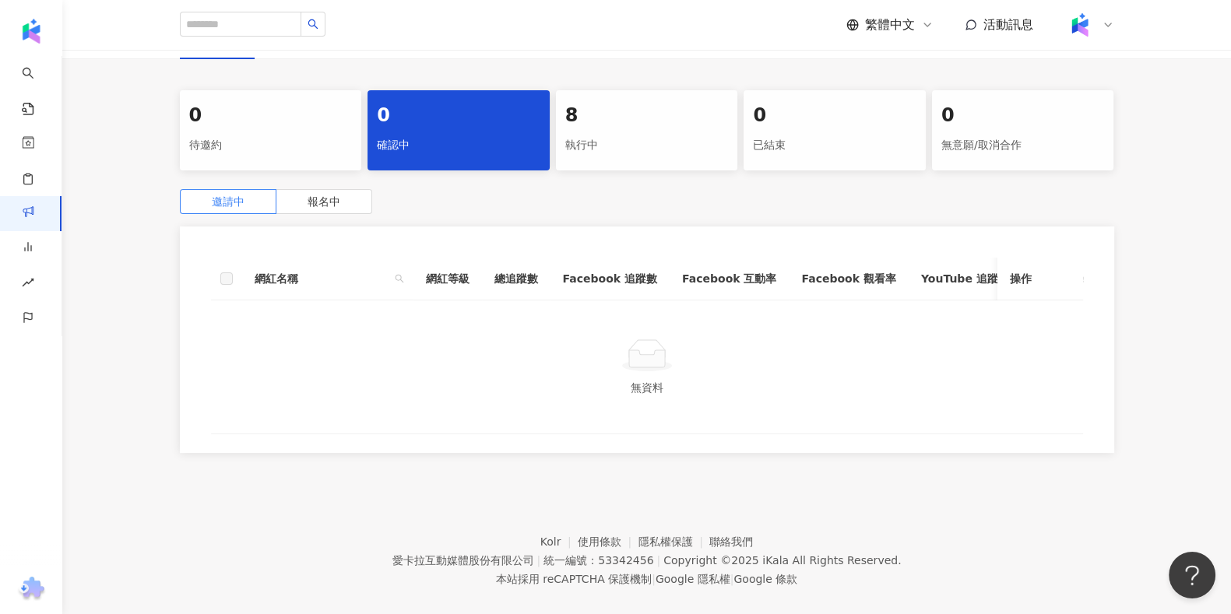
click at [659, 120] on div "8" at bounding box center [646, 116] width 163 height 26
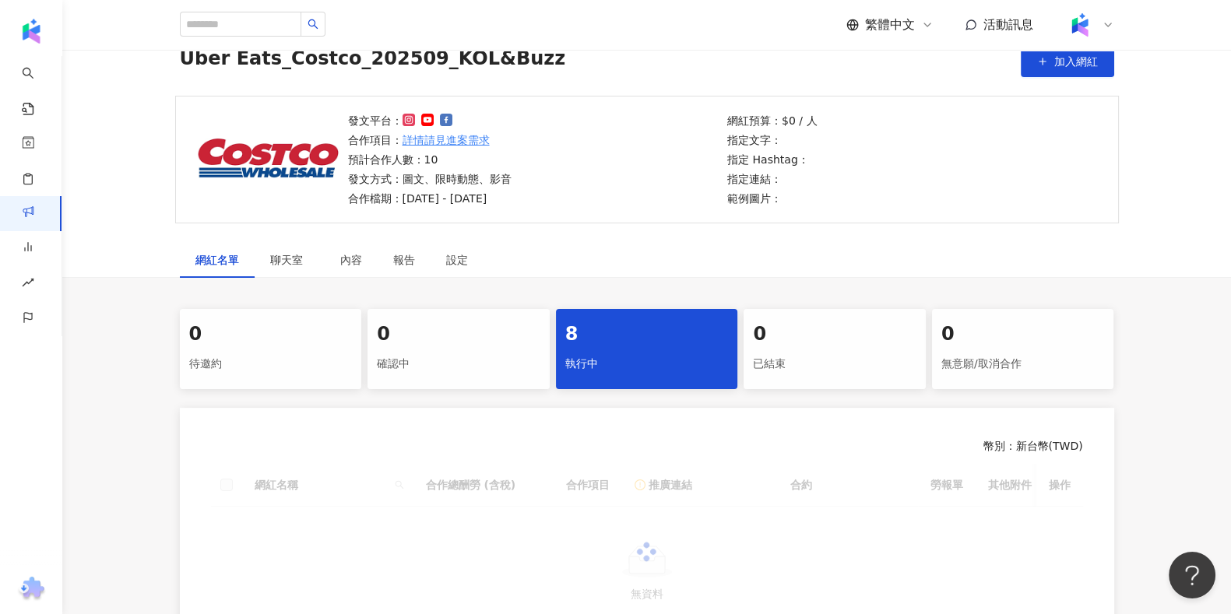
scroll to position [311, 0]
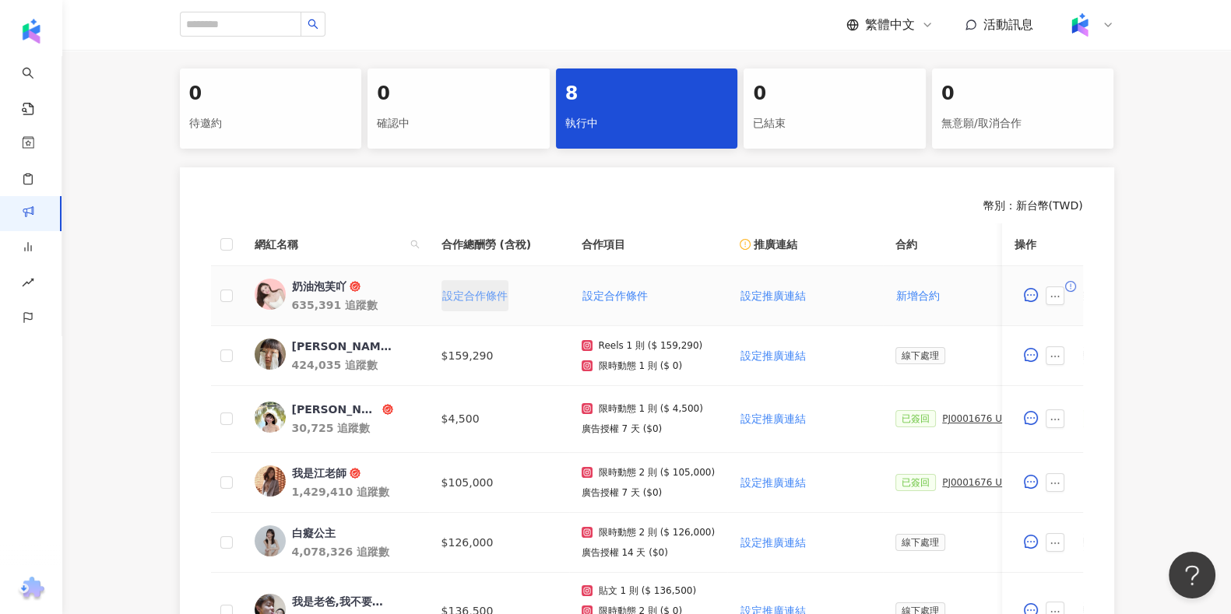
click at [479, 300] on span "設定合作條件" at bounding box center [474, 296] width 65 height 12
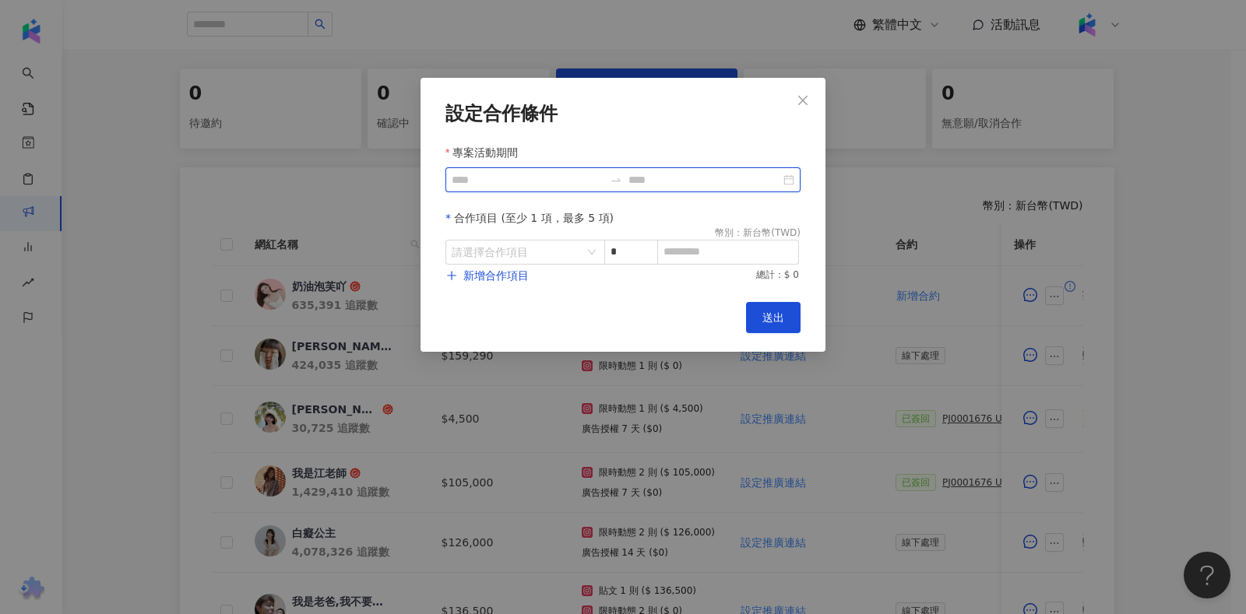
click at [533, 185] on input "專案活動期間" at bounding box center [528, 179] width 152 height 17
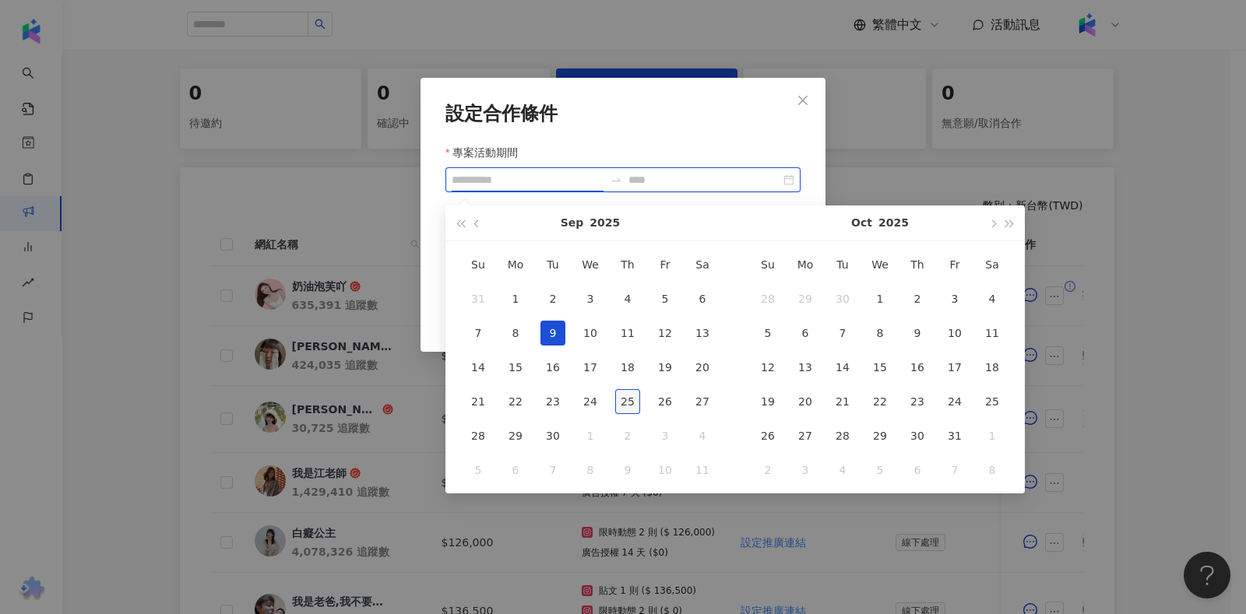
type input "**********"
click at [618, 393] on div "25" at bounding box center [627, 401] width 25 height 25
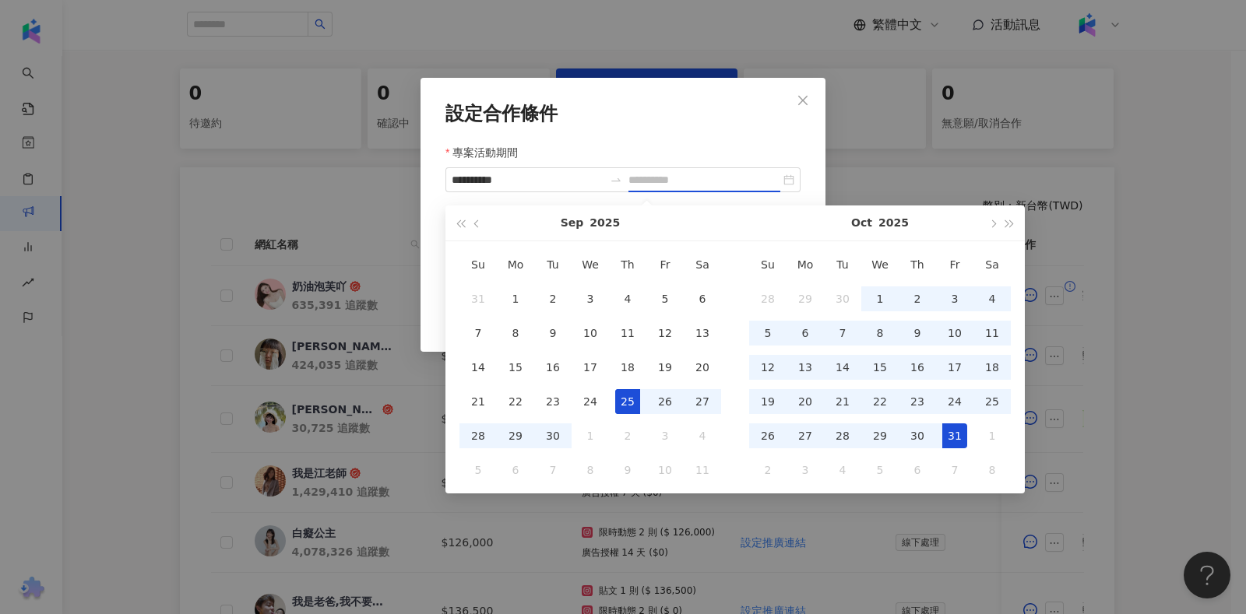
click at [951, 440] on div "31" at bounding box center [954, 436] width 25 height 25
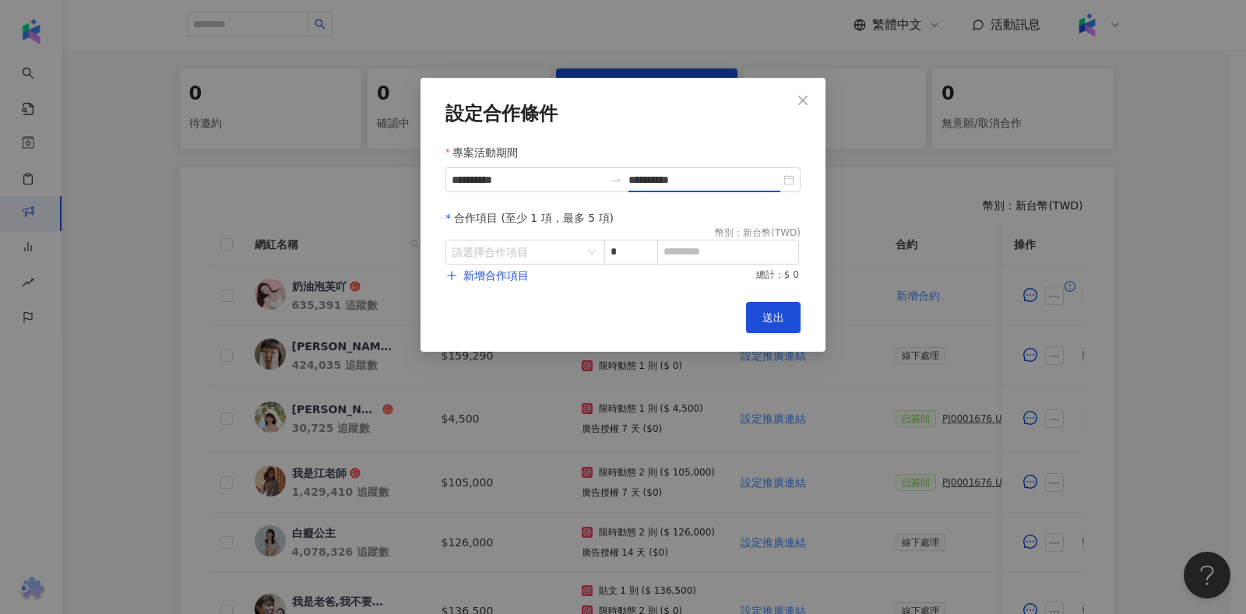
type input "**********"
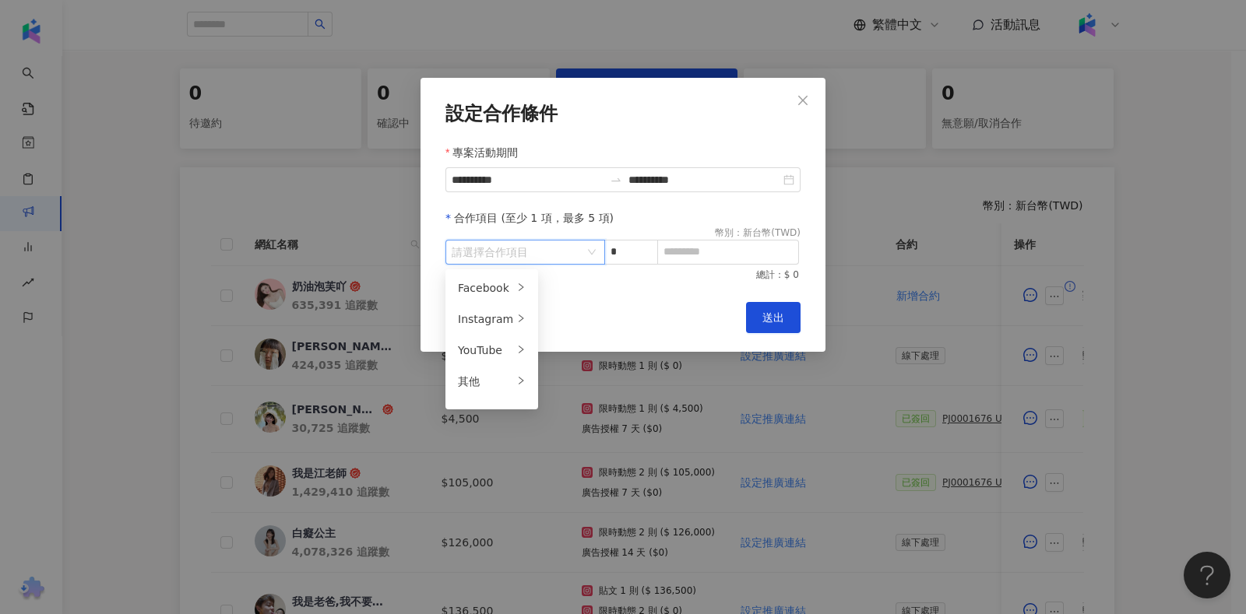
click at [526, 251] on input "search" at bounding box center [517, 252] width 131 height 23
click at [501, 346] on div "YouTube" at bounding box center [485, 350] width 55 height 17
click at [583, 286] on div "影音" at bounding box center [582, 287] width 62 height 17
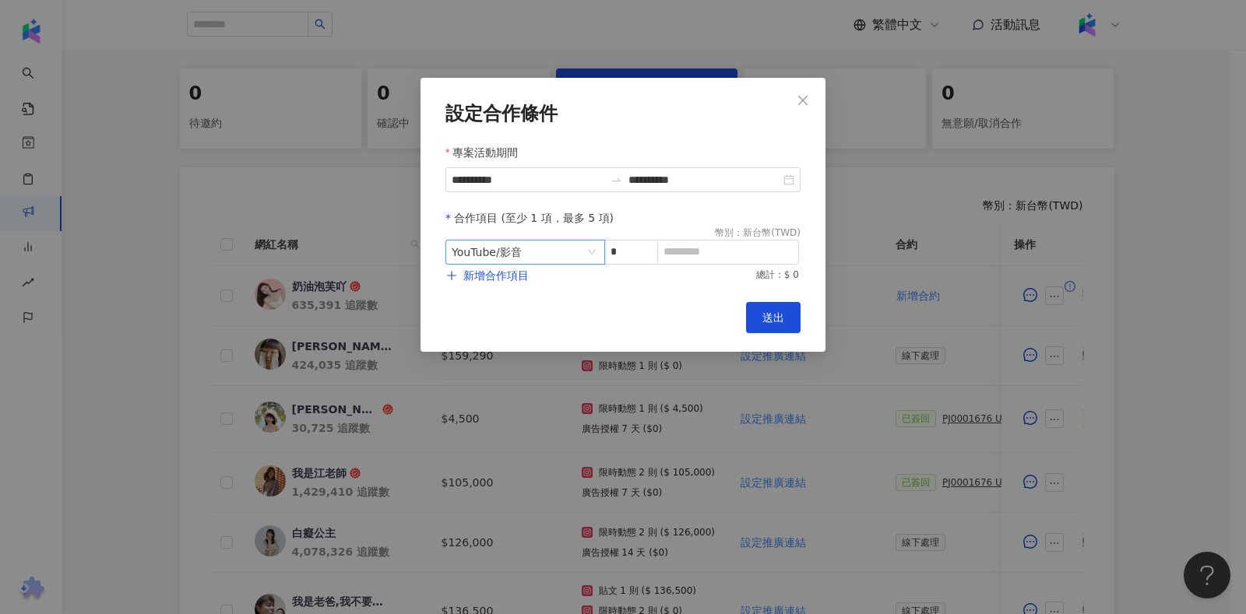
click at [724, 235] on div "幣別 ： 新台幣 ( TWD )" at bounding box center [758, 233] width 86 height 13
click at [719, 247] on input at bounding box center [728, 252] width 140 height 23
type input "******"
click at [505, 277] on span "新增合作項目" at bounding box center [495, 275] width 65 height 12
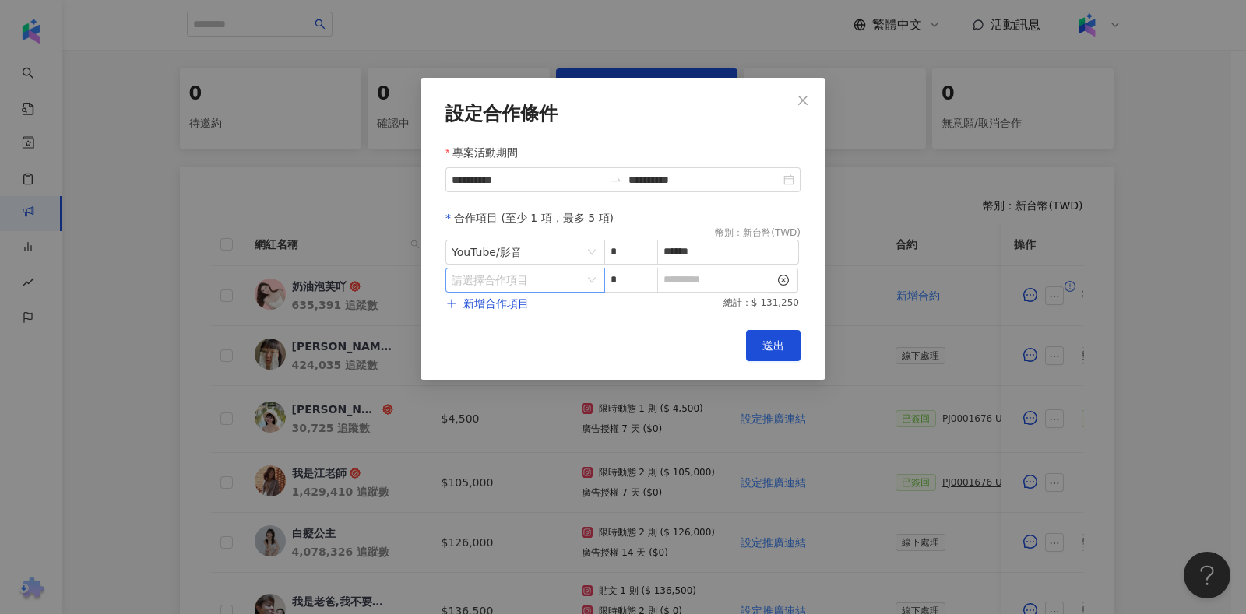
click at [578, 278] on input "search" at bounding box center [517, 280] width 131 height 23
drag, startPoint x: 487, startPoint y: 476, endPoint x: 503, endPoint y: 431, distance: 48.5
click at [487, 478] on div "**********" at bounding box center [623, 307] width 1246 height 614
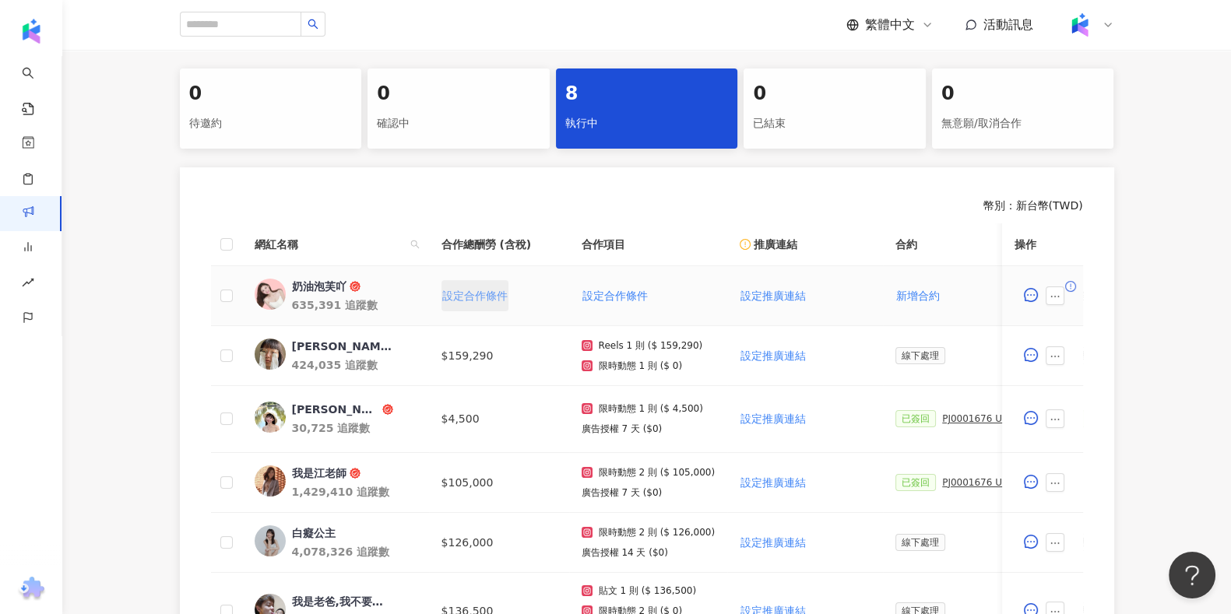
click at [493, 303] on button "設定合作條件" at bounding box center [474, 295] width 67 height 31
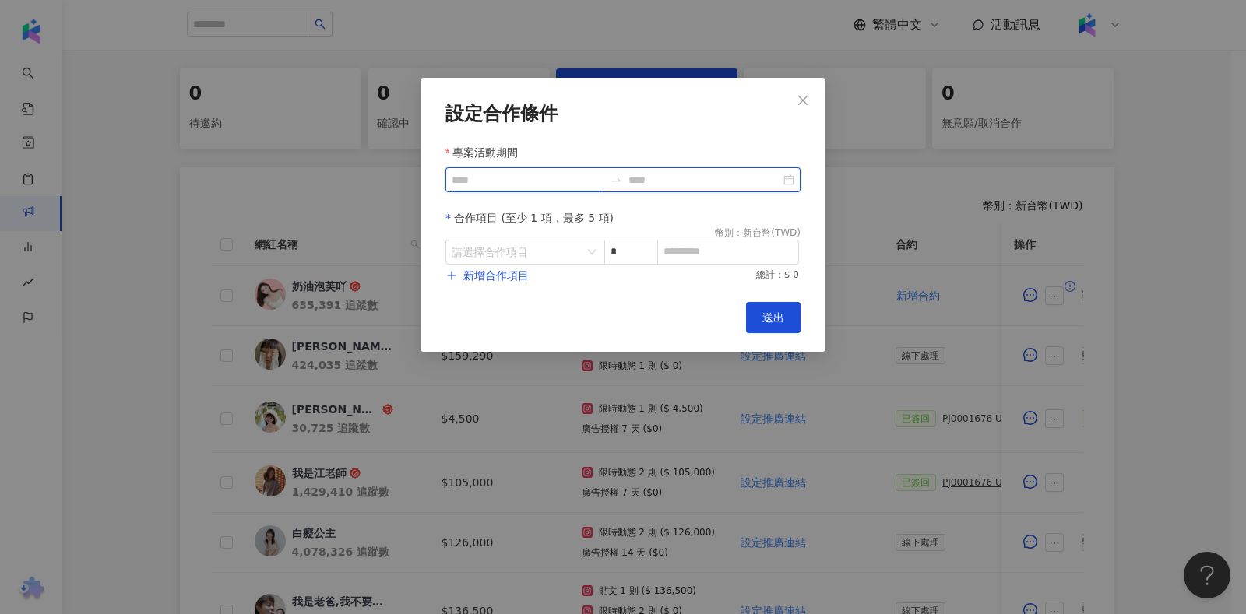
click at [541, 178] on input "專案活動期間" at bounding box center [528, 179] width 152 height 17
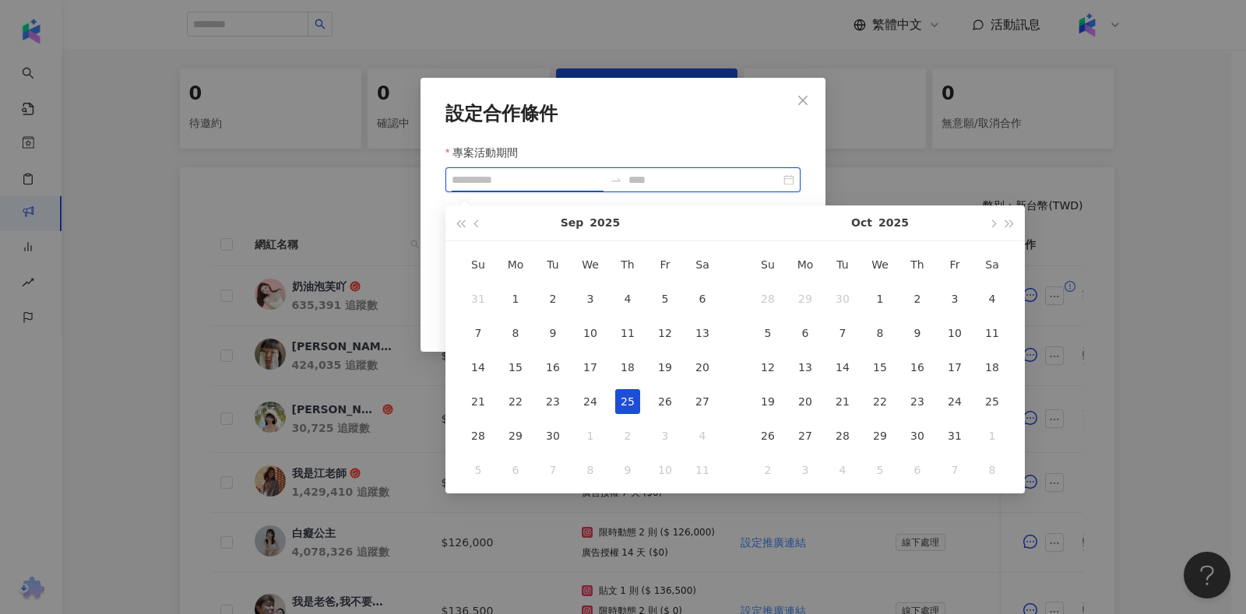
type input "**********"
click at [630, 394] on div "25" at bounding box center [627, 401] width 25 height 25
type input "**********"
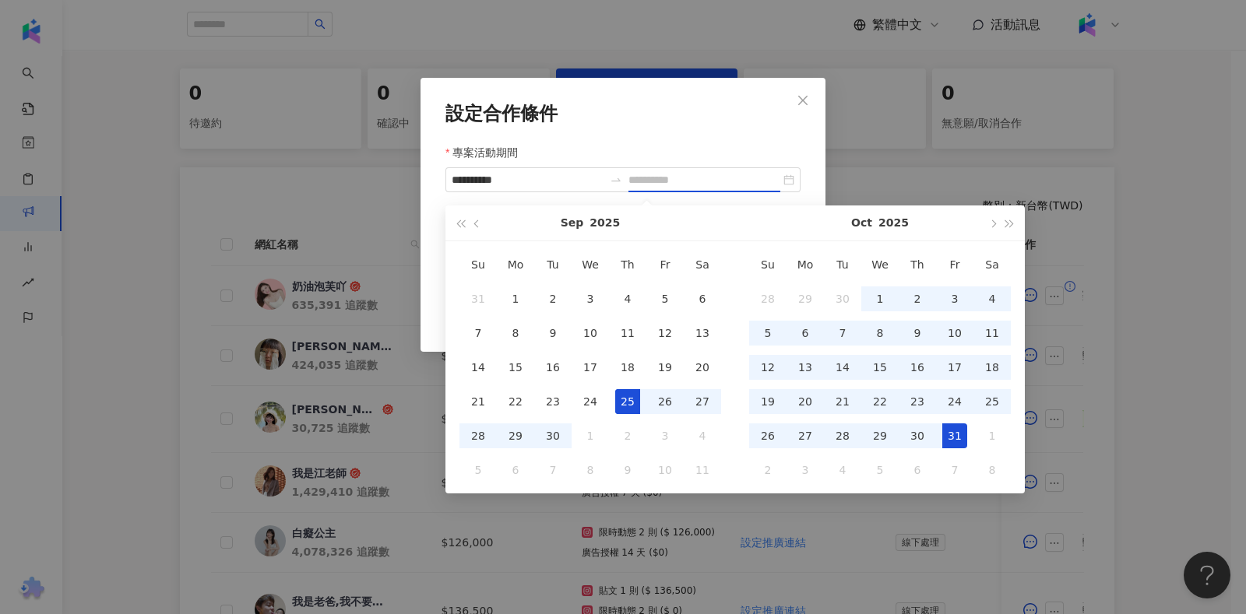
click at [951, 441] on div "31" at bounding box center [954, 436] width 25 height 25
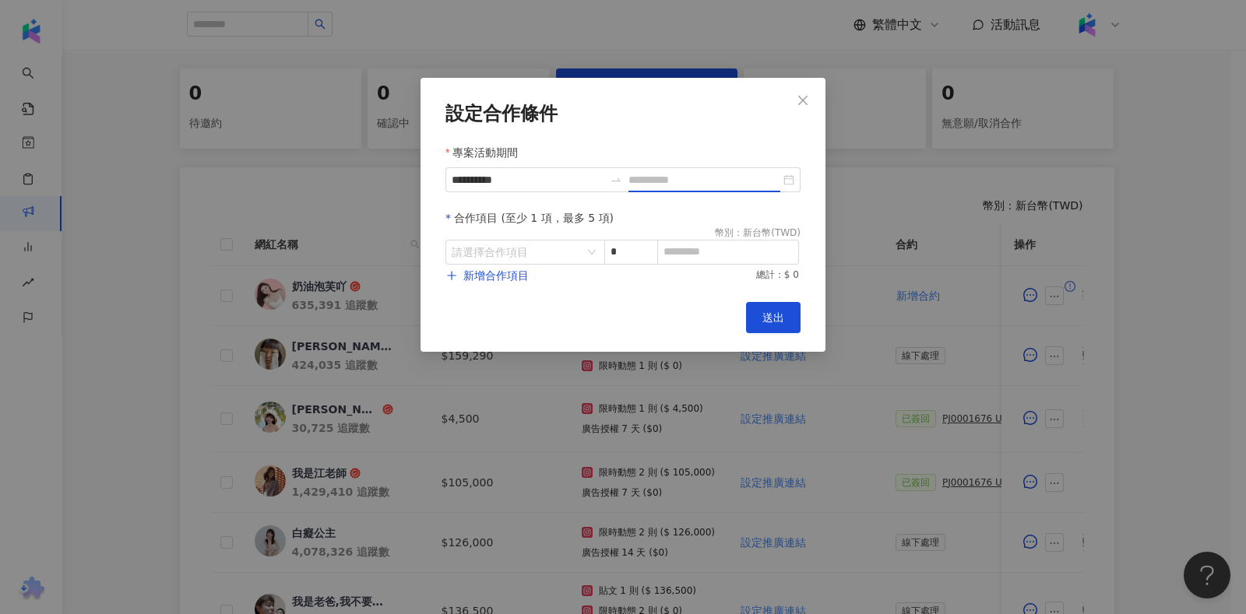
type input "**********"
click at [503, 243] on input "search" at bounding box center [517, 252] width 131 height 23
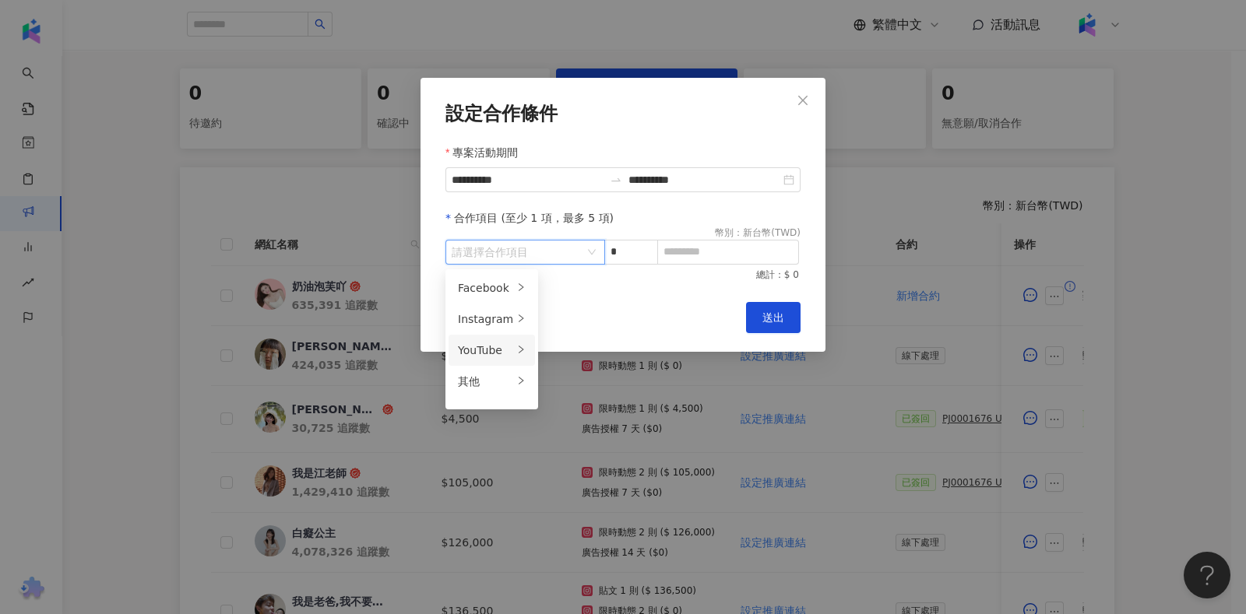
click at [490, 346] on div "YouTube" at bounding box center [485, 350] width 55 height 17
click at [582, 286] on div "影音" at bounding box center [582, 287] width 62 height 17
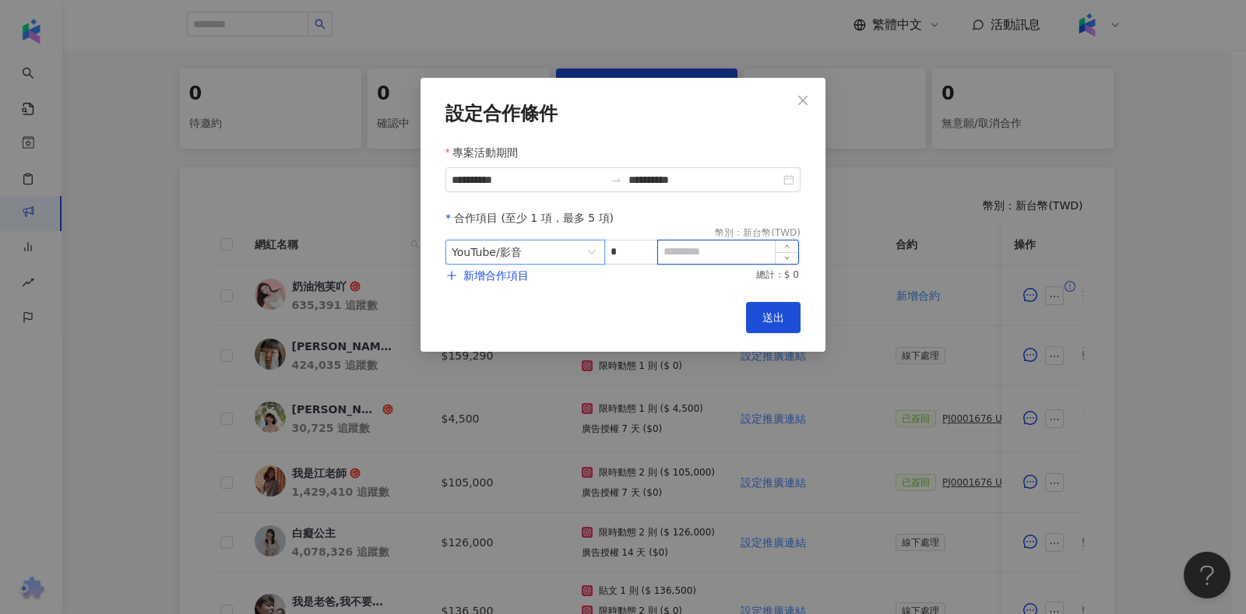
click at [712, 254] on input at bounding box center [728, 252] width 140 height 23
type input "******"
click at [512, 273] on span "新增合作項目" at bounding box center [495, 275] width 65 height 12
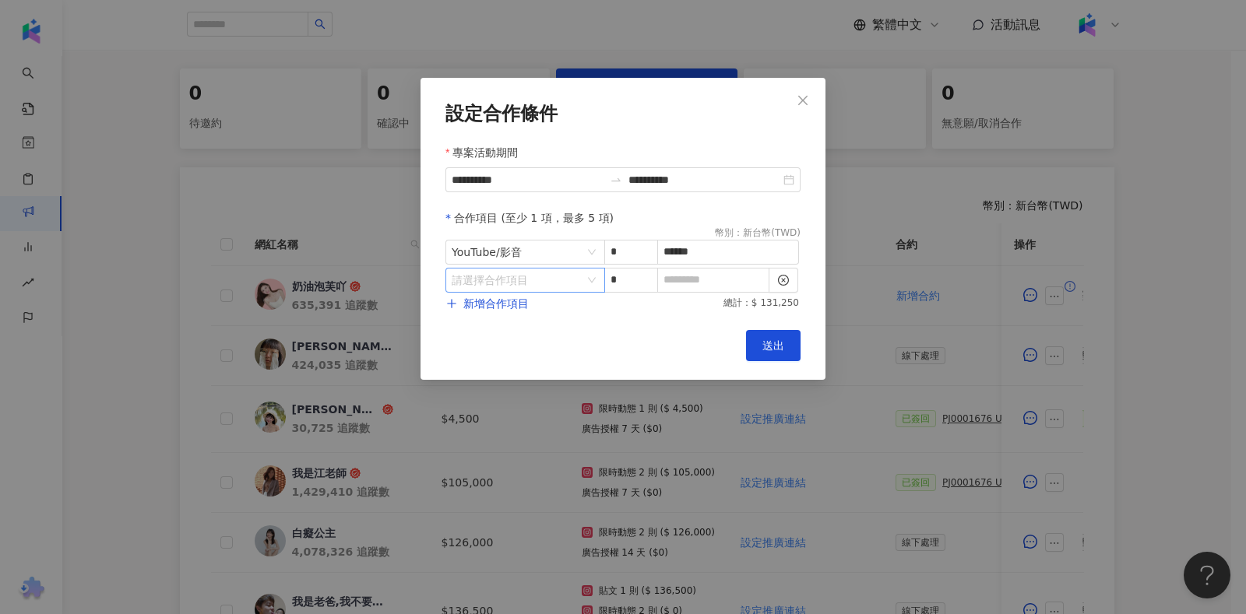
click at [545, 282] on input "search" at bounding box center [517, 280] width 131 height 23
click at [488, 417] on div "其他" at bounding box center [485, 409] width 55 height 17
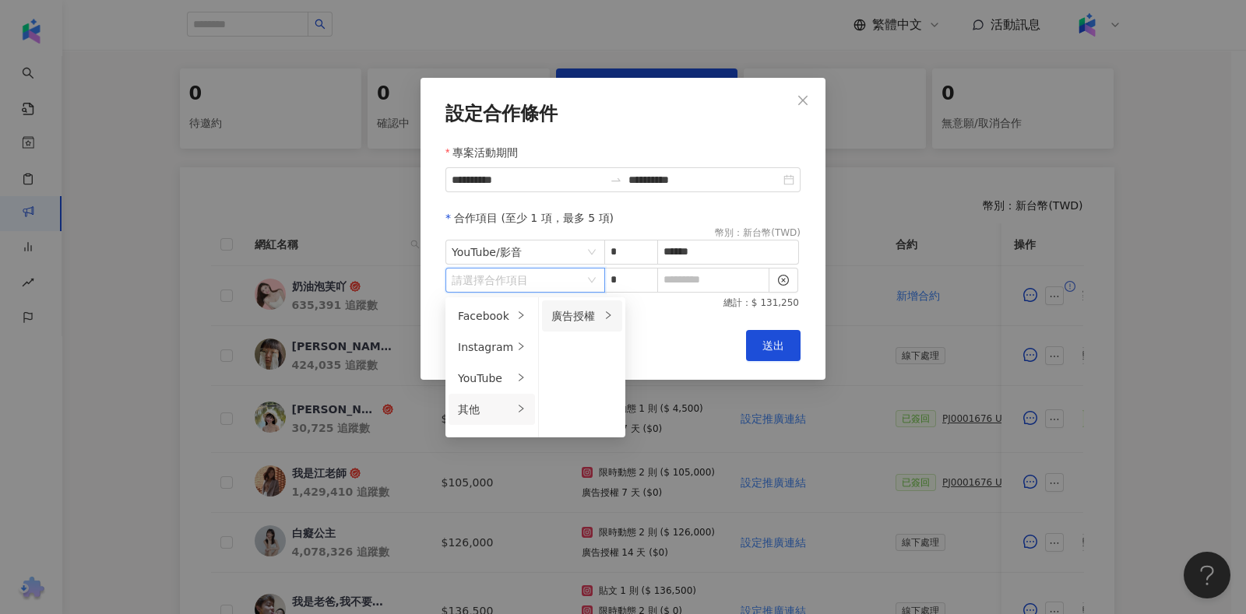
click at [570, 311] on div "廣告授權" at bounding box center [575, 316] width 49 height 17
click at [649, 341] on span "14 天" at bounding box center [652, 347] width 28 height 12
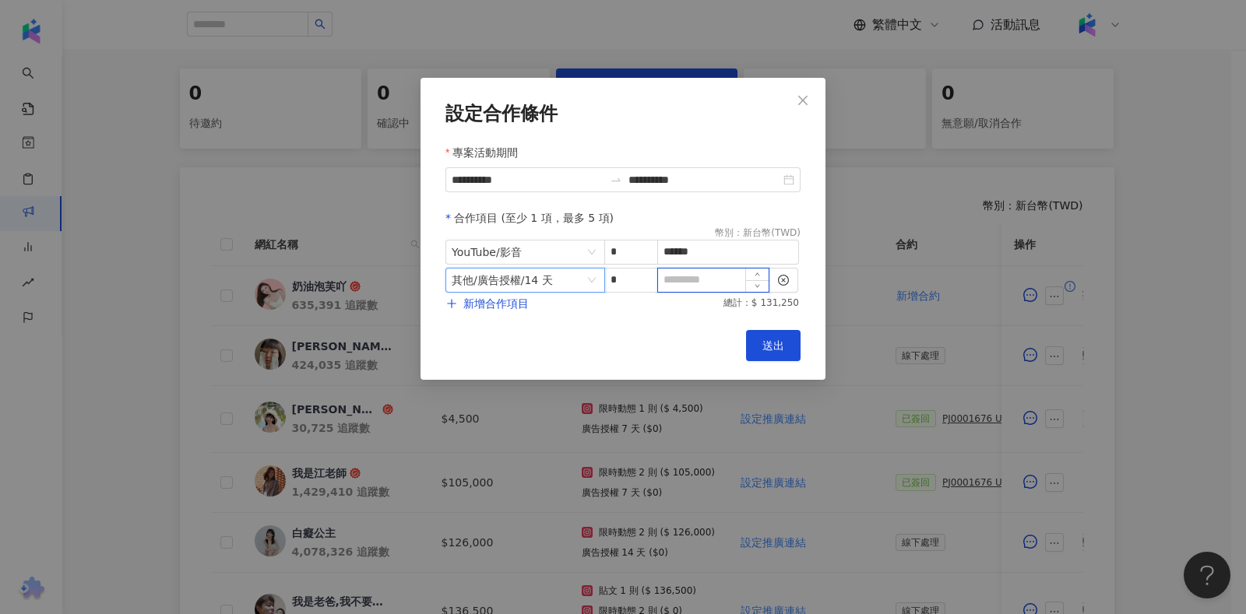
click at [717, 273] on input at bounding box center [713, 280] width 111 height 23
type input "*"
click at [765, 336] on button "送出" at bounding box center [773, 345] width 54 height 31
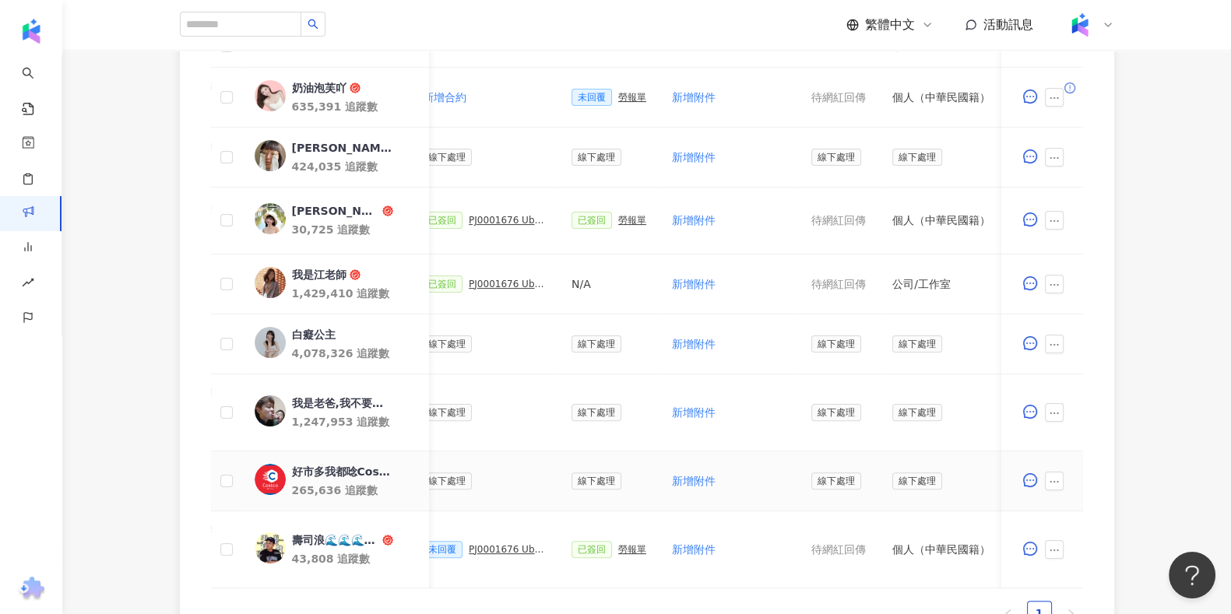
scroll to position [603, 0]
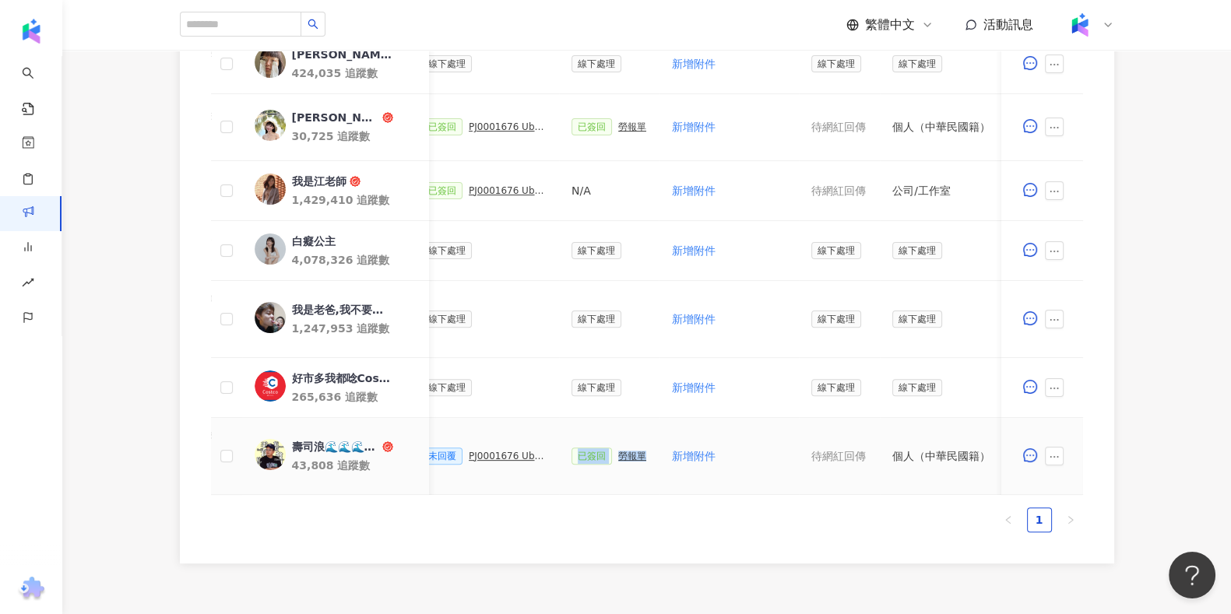
drag, startPoint x: 677, startPoint y: 487, endPoint x: 558, endPoint y: 487, distance: 118.3
click at [561, 488] on tr "壽司浪🌊🌊🌊/foodie/美食/旅遊/探店 43,808 追蹤數 $25,031 Reels 1 則 ($ 25,031) 限時動態 1 則 ($ 0) 廣…" at bounding box center [532, 456] width 1588 height 77
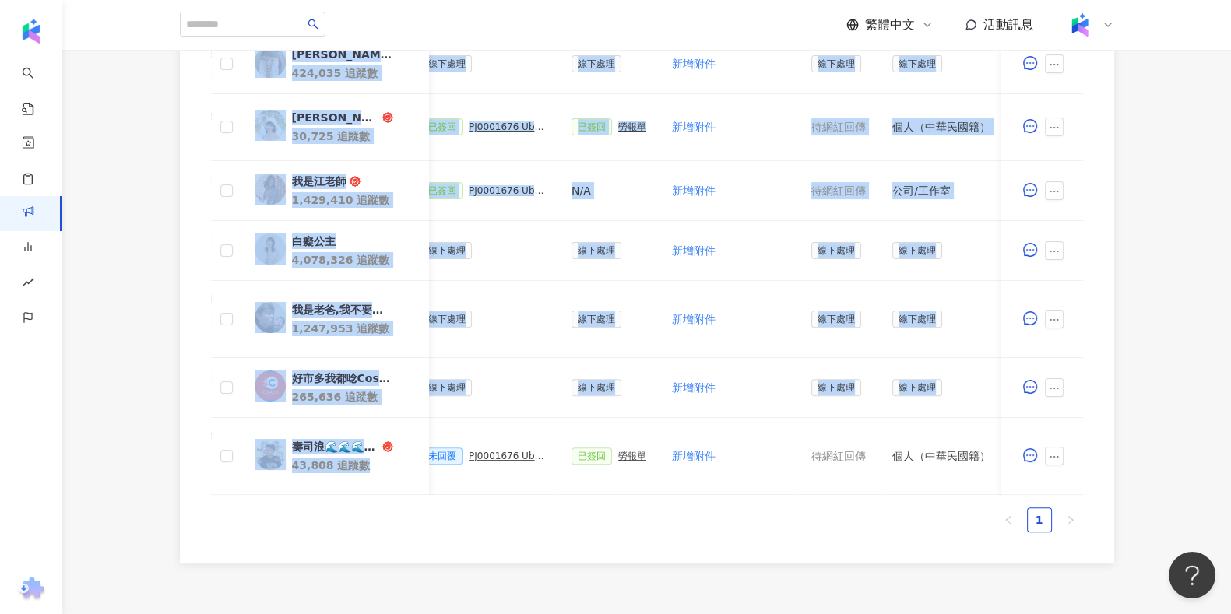
drag, startPoint x: 566, startPoint y: 507, endPoint x: 382, endPoint y: 482, distance: 185.4
click at [382, 482] on div "網紅名稱 合作總酬勞 (含稅) 合作項目 推廣連結 合約 勞報單 其他附件 上線連結 領款人身份 備註 付款狀態 操作 奶油泡芙吖 635,391 追蹤數 $…" at bounding box center [647, 213] width 872 height 564
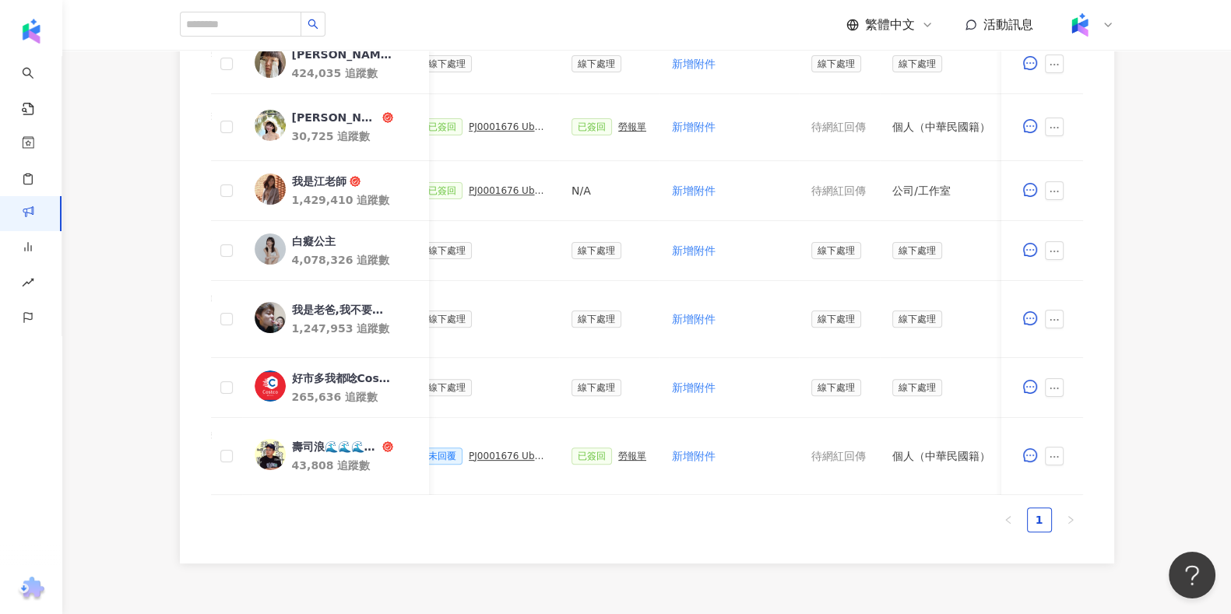
click at [522, 510] on div "網紅名稱 合作總酬勞 (含稅) 合作項目 推廣連結 合約 勞報單 其他附件 上線連結 領款人身份 備註 付款狀態 操作 奶油泡芙吖 635,391 追蹤數 $…" at bounding box center [647, 231] width 872 height 601
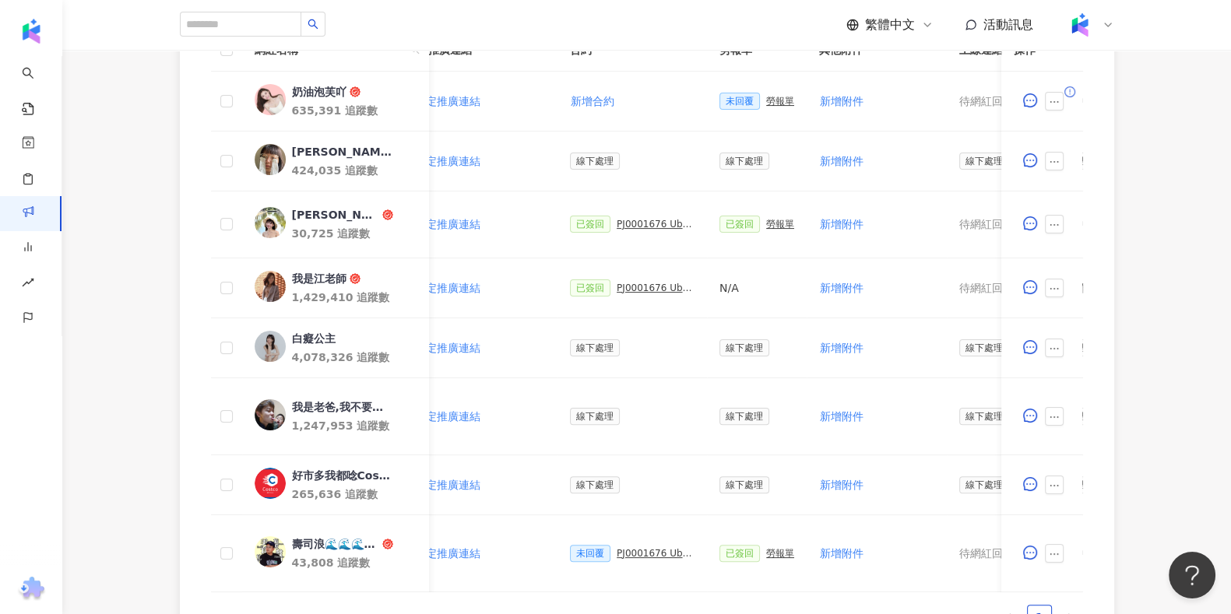
scroll to position [0, 322]
click at [620, 283] on div "PJ0001676 Uber Eats_Costco_202509_KOL&Buzz" at bounding box center [659, 288] width 78 height 11
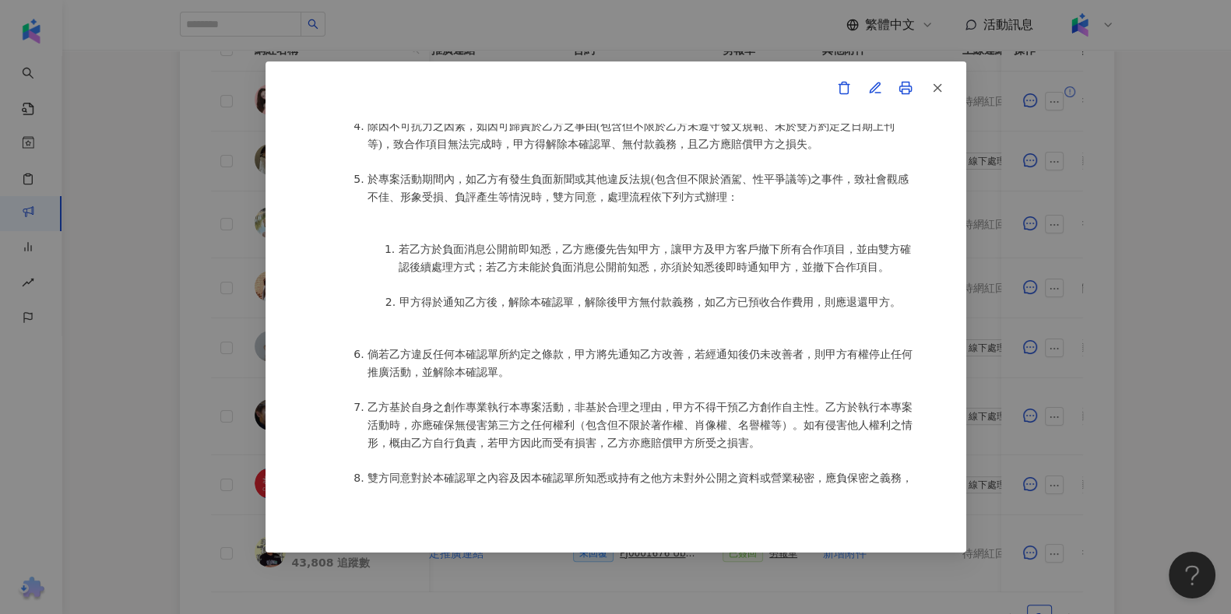
scroll to position [1556, 0]
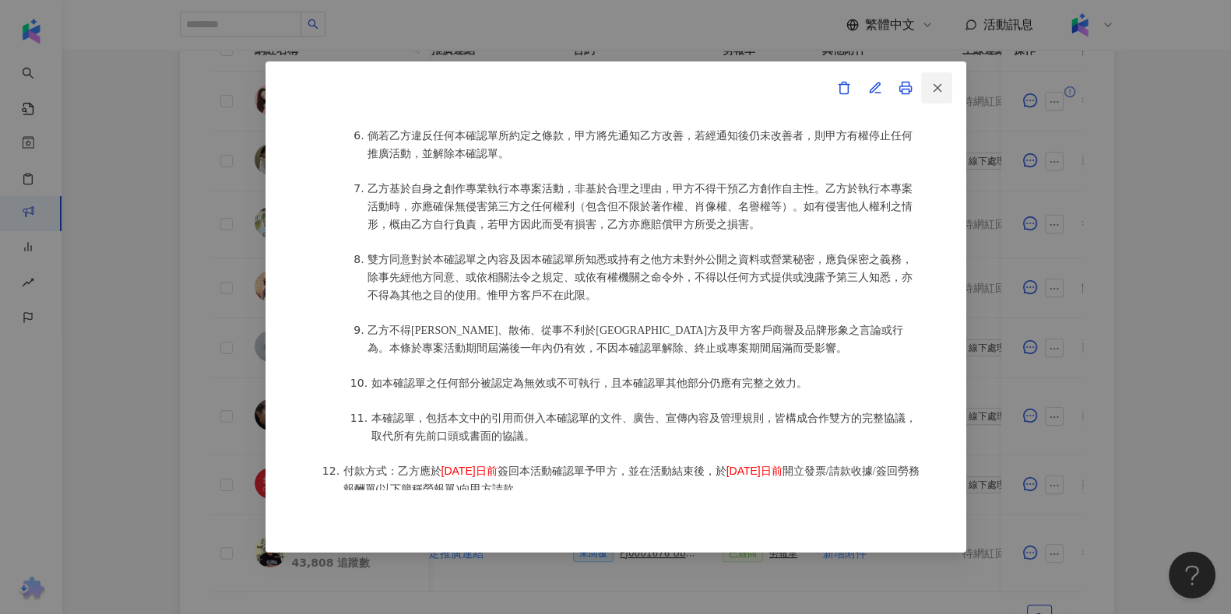
click at [942, 86] on icon "button" at bounding box center [937, 88] width 14 height 14
